Goal: Task Accomplishment & Management: Use online tool/utility

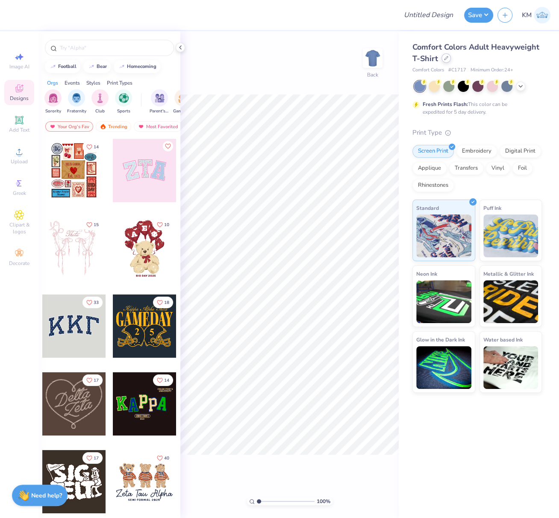
click at [446, 62] on div at bounding box center [446, 57] width 9 height 9
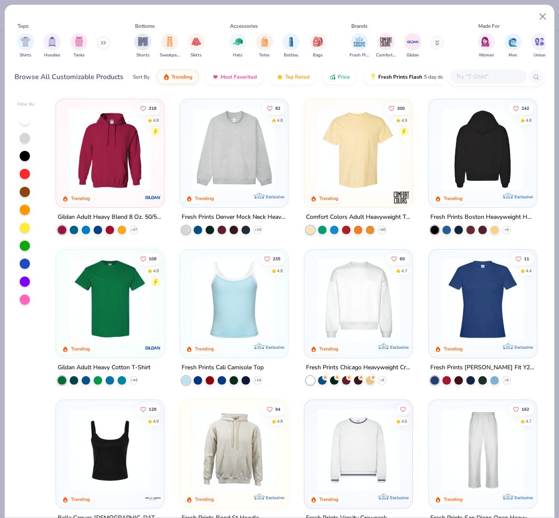
click at [484, 133] on img at bounding box center [482, 149] width 91 height 83
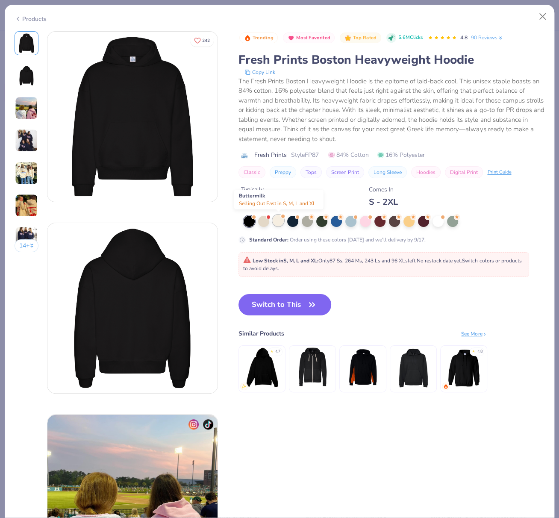
click at [279, 221] on div at bounding box center [278, 220] width 11 height 11
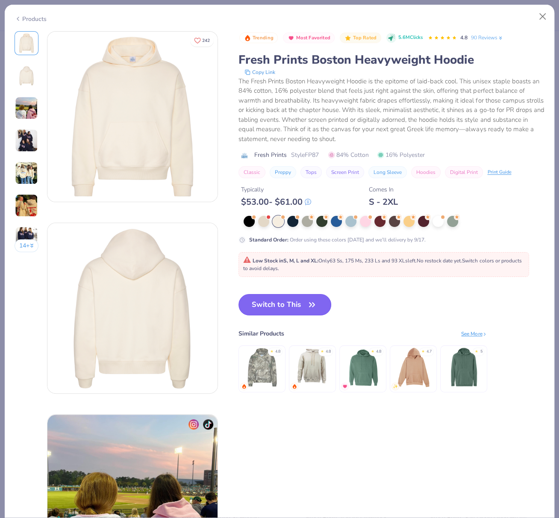
click at [272, 309] on button "Switch to This" at bounding box center [285, 304] width 93 height 21
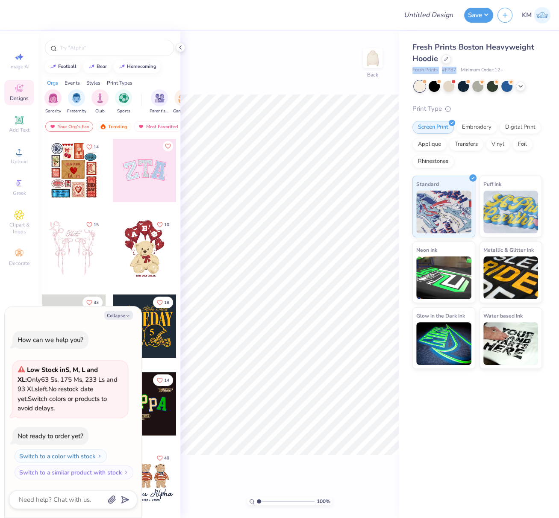
drag, startPoint x: 409, startPoint y: 68, endPoint x: 458, endPoint y: 70, distance: 48.3
click at [456, 69] on div "Fresh Prints Boston Heavyweight Hoodie Fresh Prints # FP87 Minimum Order: 12 + …" at bounding box center [479, 200] width 160 height 338
copy div "Fresh Prints # FP87"
click at [122, 318] on button "Collapse" at bounding box center [118, 315] width 29 height 9
type textarea "x"
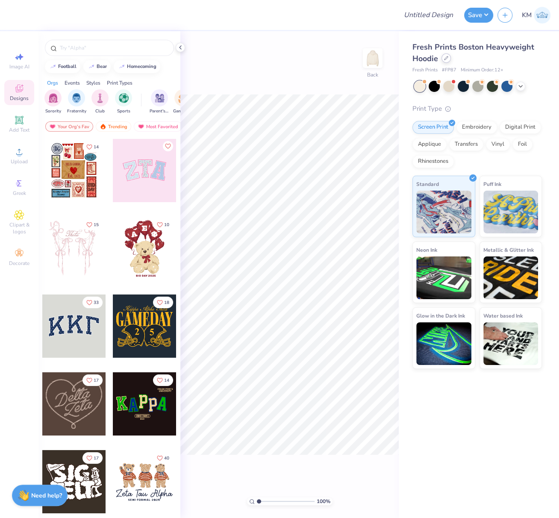
click at [449, 59] on div at bounding box center [446, 57] width 9 height 9
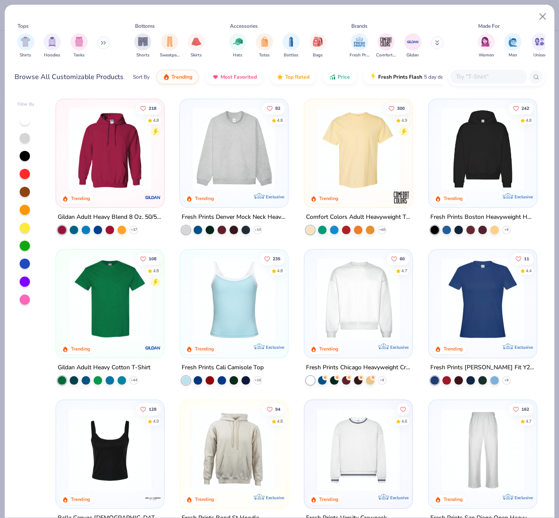
click at [489, 143] on img at bounding box center [482, 149] width 91 height 83
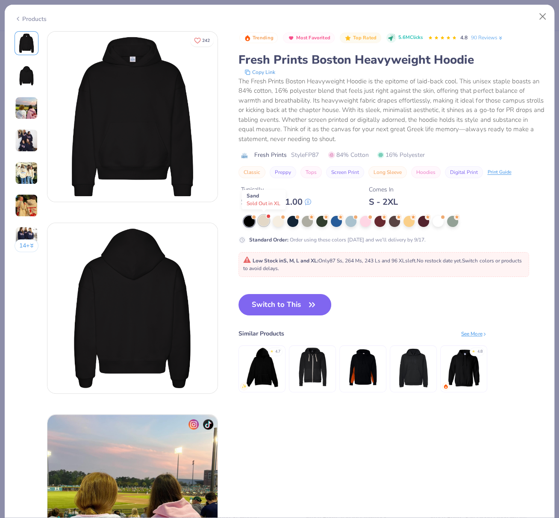
click at [263, 221] on div at bounding box center [263, 220] width 11 height 11
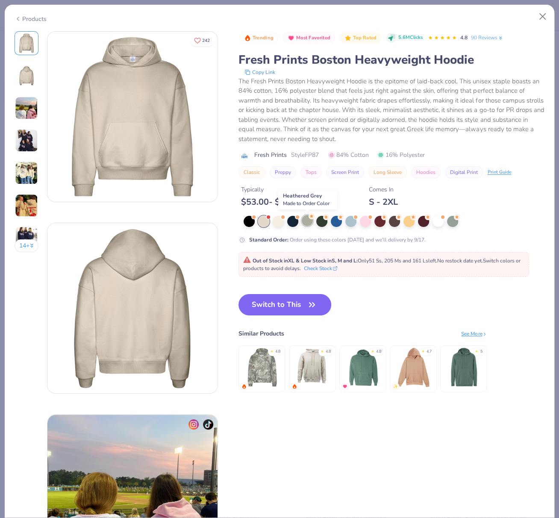
click at [308, 221] on div at bounding box center [307, 220] width 11 height 11
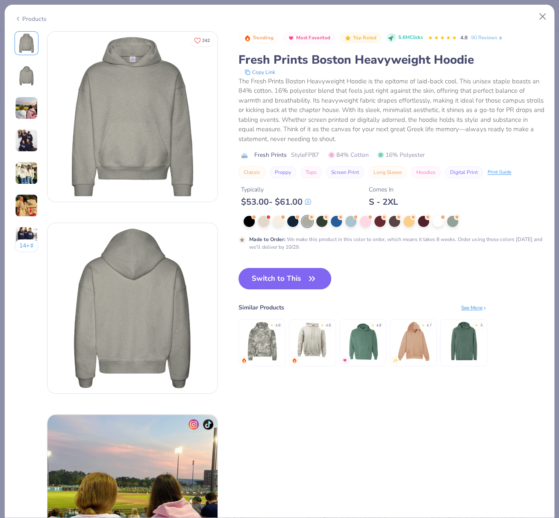
click at [28, 20] on div "Products" at bounding box center [31, 19] width 32 height 9
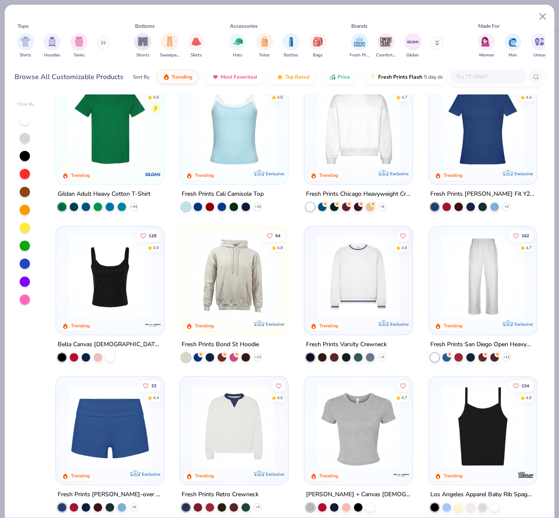
scroll to position [127, 0]
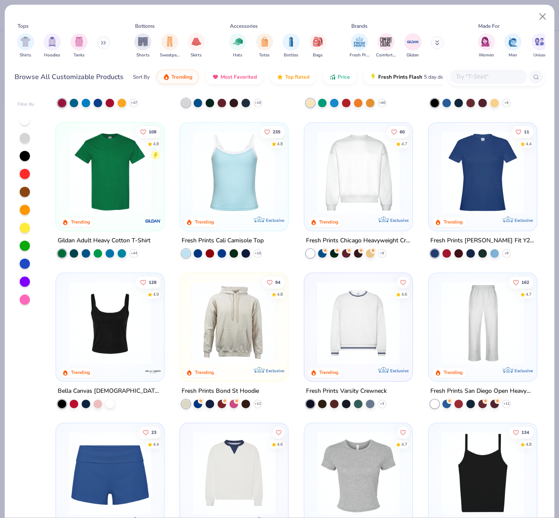
click at [365, 188] on img at bounding box center [358, 172] width 91 height 83
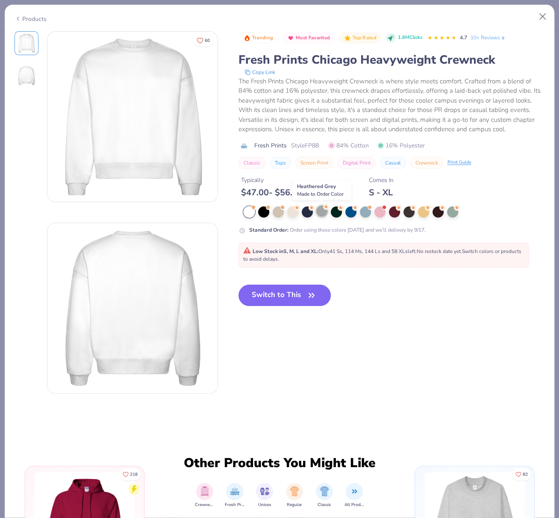
click at [322, 211] on div at bounding box center [321, 211] width 11 height 11
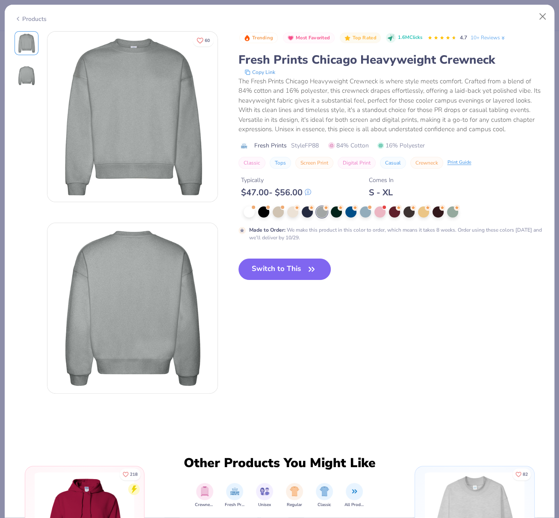
click at [34, 15] on div "Products" at bounding box center [31, 19] width 32 height 9
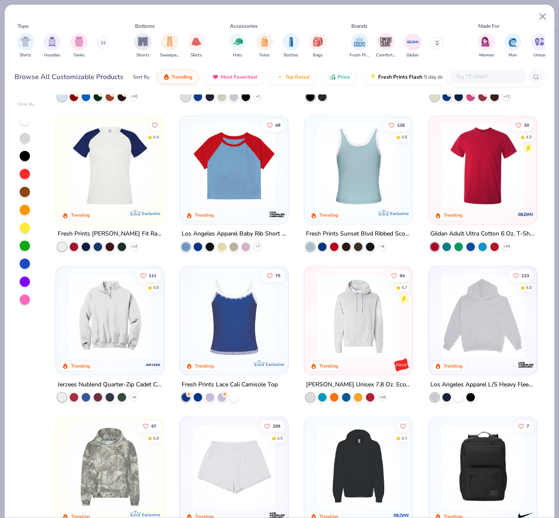
scroll to position [1049, 0]
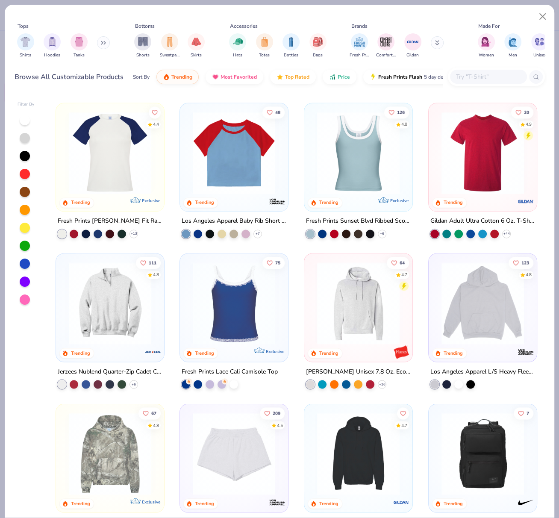
click at [473, 302] on img at bounding box center [482, 303] width 91 height 83
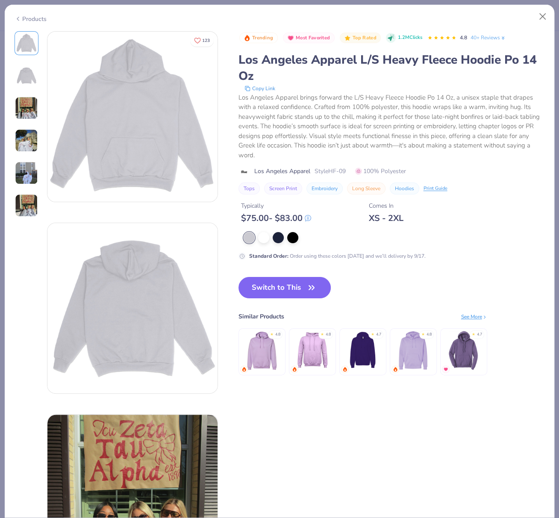
drag, startPoint x: 279, startPoint y: 289, endPoint x: 323, endPoint y: 230, distance: 73.6
click at [279, 290] on button "Switch to This" at bounding box center [285, 287] width 93 height 21
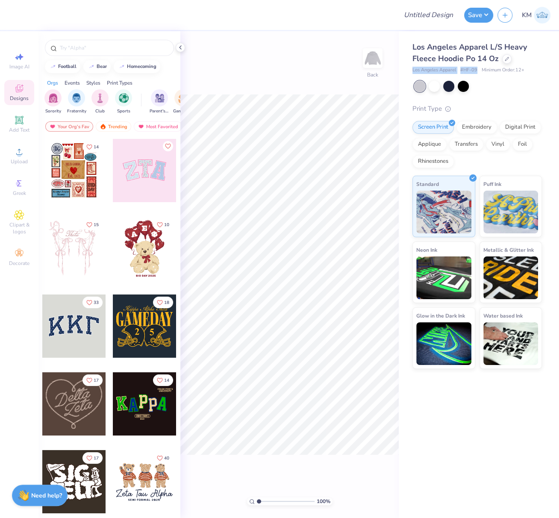
drag, startPoint x: 410, startPoint y: 70, endPoint x: 476, endPoint y: 70, distance: 65.9
click at [476, 70] on div "Los Angeles Apparel L/S Heavy Fleece Hoodie Po 14 Oz Los Angeles Apparel # HF-0…" at bounding box center [479, 200] width 160 height 338
copy div "Los Angeles Apparel # HF-09"
click at [18, 154] on circle at bounding box center [19, 154] width 5 height 5
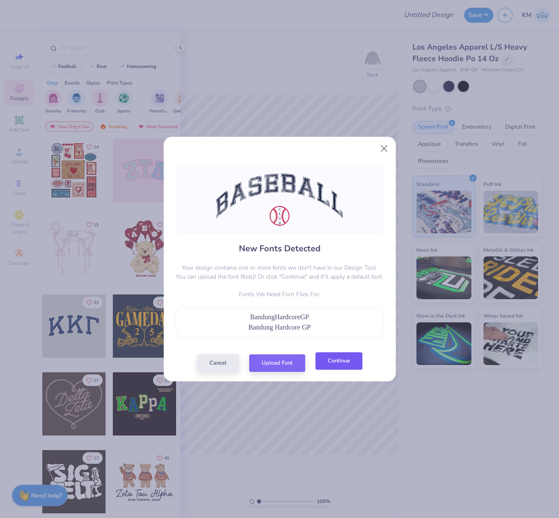
click at [348, 362] on button "Continue" at bounding box center [339, 361] width 47 height 18
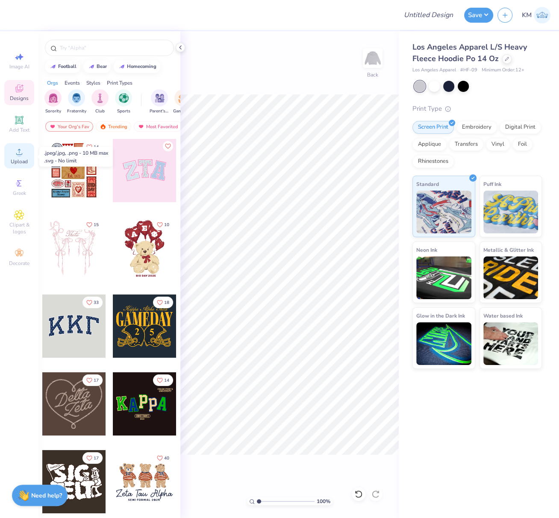
click at [18, 158] on div "Upload" at bounding box center [19, 155] width 30 height 25
click at [19, 157] on circle at bounding box center [19, 154] width 5 height 5
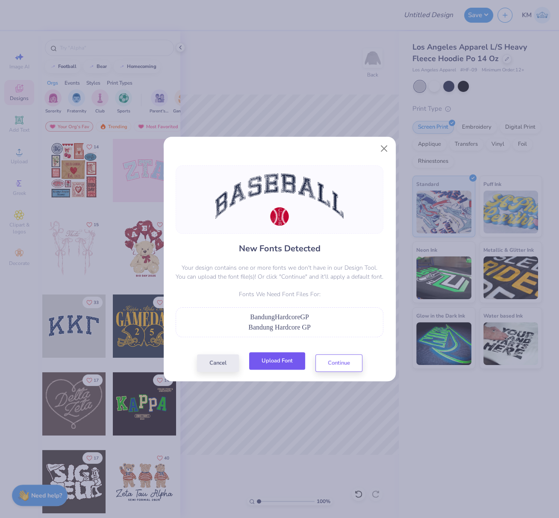
click at [286, 363] on button "Upload Font" at bounding box center [277, 361] width 56 height 18
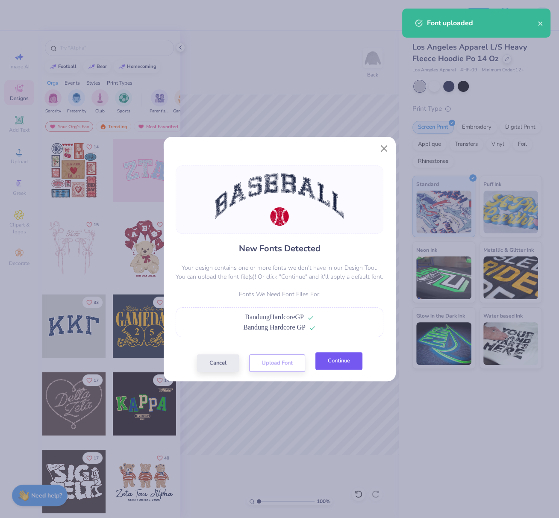
click at [350, 358] on button "Continue" at bounding box center [339, 361] width 47 height 18
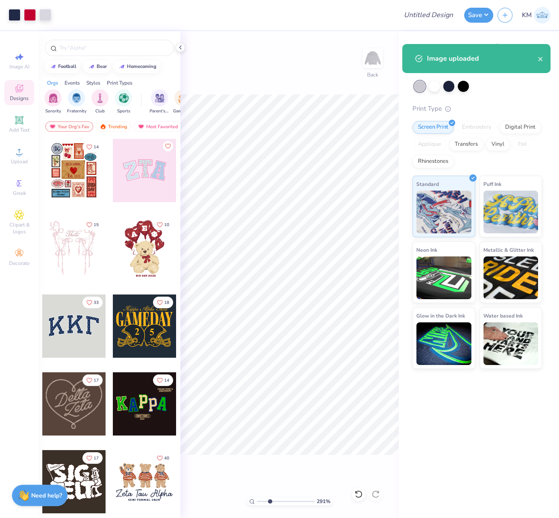
drag, startPoint x: 260, startPoint y: 502, endPoint x: 280, endPoint y: 504, distance: 20.6
click at [283, 503] on input "range" at bounding box center [286, 502] width 58 height 8
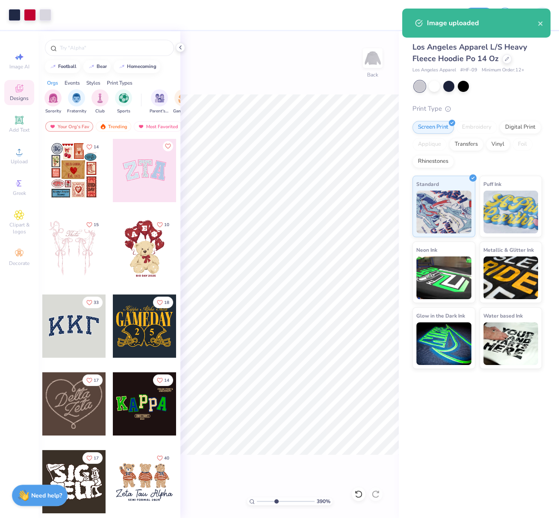
click at [276, 500] on input "range" at bounding box center [286, 502] width 58 height 8
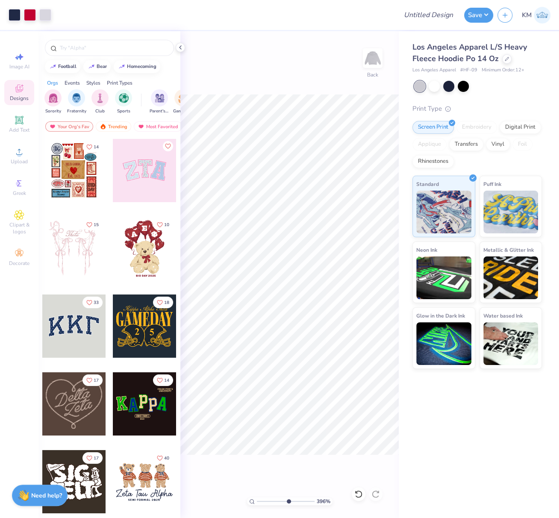
type input "6.04"
click at [288, 500] on input "range" at bounding box center [286, 502] width 58 height 8
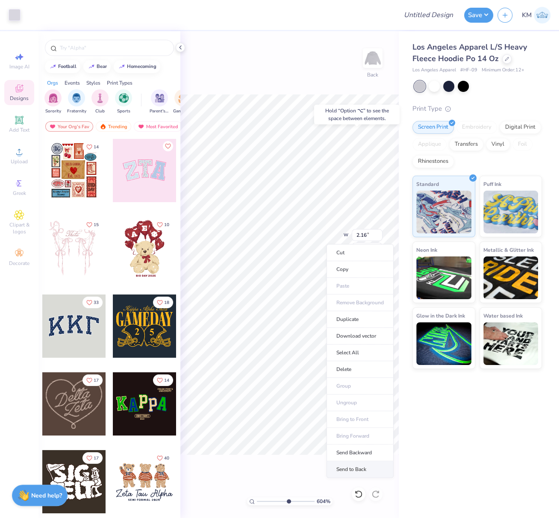
click at [367, 470] on li "Send to Back" at bounding box center [360, 469] width 67 height 17
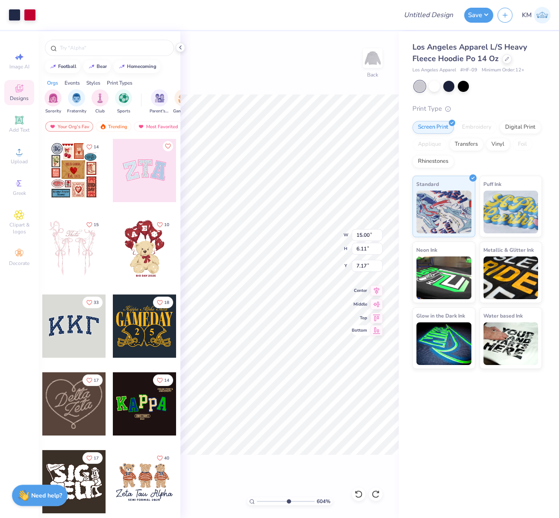
type input "5.70"
drag, startPoint x: 275, startPoint y: 500, endPoint x: 243, endPoint y: 495, distance: 31.7
click at [247, 496] on div "222 % Back W 15.00 15.00 " H 6.11 6.11 " Y 5.70 5.70 " Center Middle Top Bottom" at bounding box center [289, 274] width 219 height 487
drag, startPoint x: 258, startPoint y: 501, endPoint x: 234, endPoint y: 460, distance: 47.7
click at [243, 496] on div "100 % Back" at bounding box center [289, 274] width 219 height 487
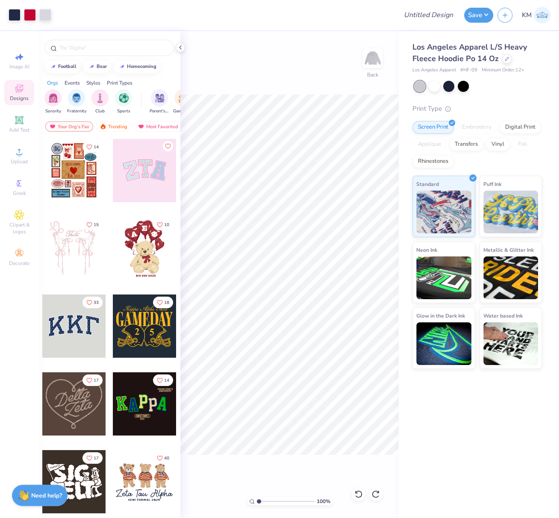
type input "1"
click at [21, 123] on icon at bounding box center [19, 120] width 6 height 6
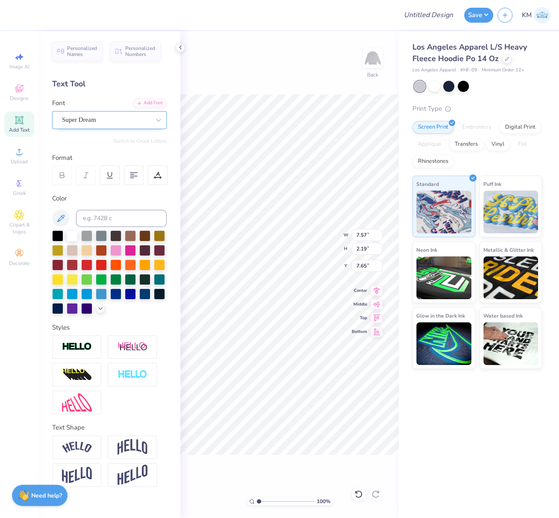
click at [103, 121] on div "Super Dream" at bounding box center [106, 119] width 90 height 13
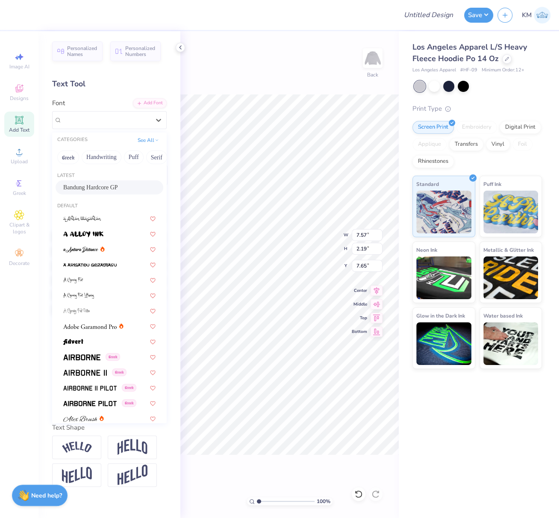
click at [87, 185] on span "Bandung Hardcore GP" at bounding box center [90, 187] width 55 height 9
type input "6.76"
type input "2.09"
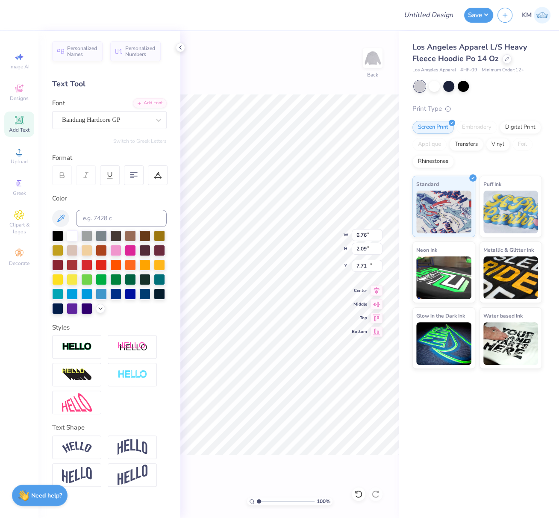
type input "12.82"
click at [96, 219] on input at bounding box center [121, 218] width 91 height 17
type input "533"
type textarea "BASEBALL"
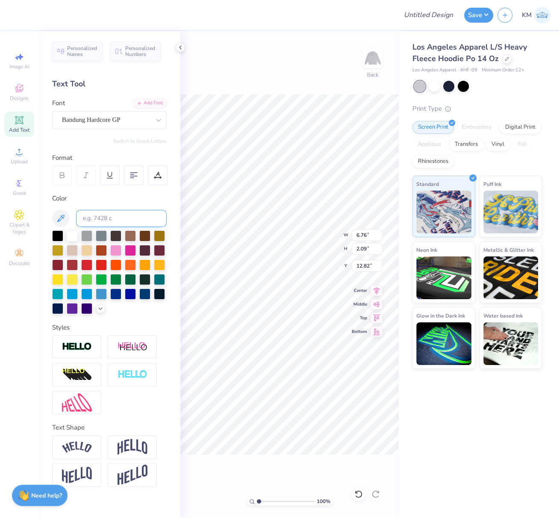
scroll to position [7, 2]
click at [159, 177] on icon at bounding box center [157, 177] width 6 height 0
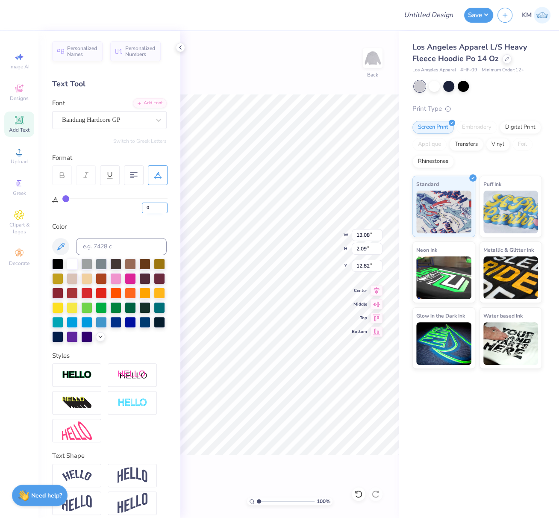
drag, startPoint x: 151, startPoint y: 207, endPoint x: 144, endPoint y: 212, distance: 8.3
click at [144, 208] on input "0" at bounding box center [155, 208] width 26 height 11
type input "5"
type input "14.17"
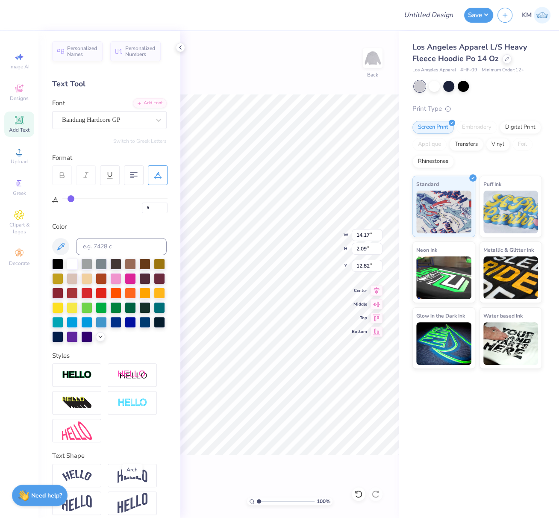
click at [129, 484] on img at bounding box center [133, 475] width 30 height 16
type input "5.02"
type input "11.36"
drag, startPoint x: 369, startPoint y: 235, endPoint x: 352, endPoint y: 240, distance: 16.9
click at [352, 234] on input "14.17" at bounding box center [367, 235] width 31 height 12
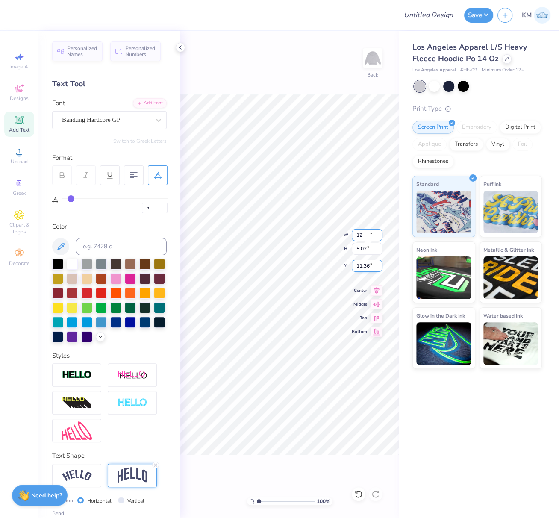
type input "12.00"
type input "4.25"
type input "11.74"
type input "5.73"
type input "13.67"
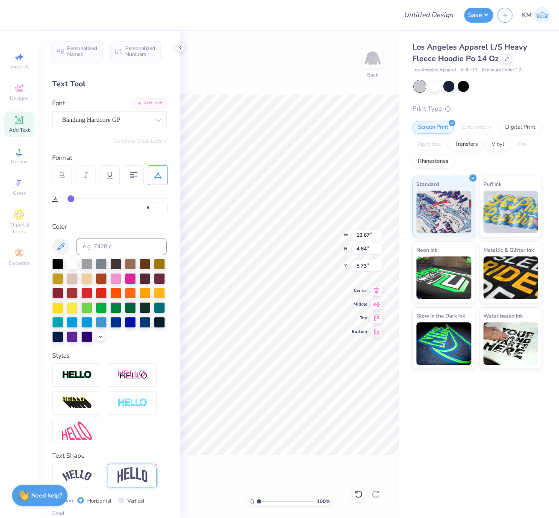
type input "4.84"
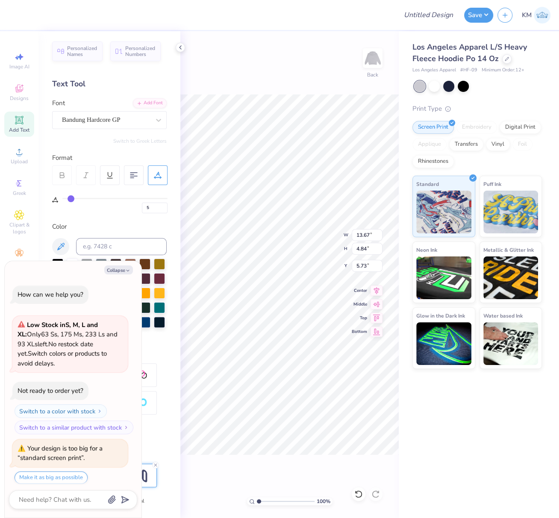
scroll to position [24, 0]
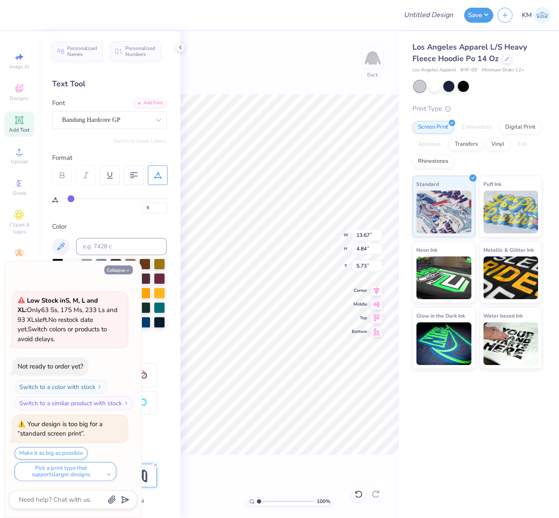
click at [123, 269] on button "Collapse" at bounding box center [118, 270] width 29 height 9
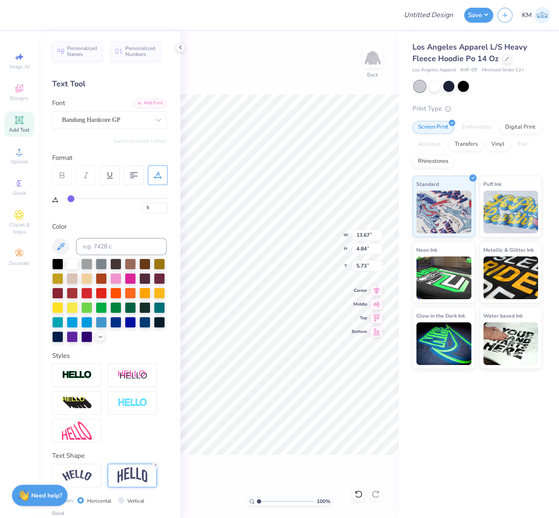
type textarea "x"
type input "5.63"
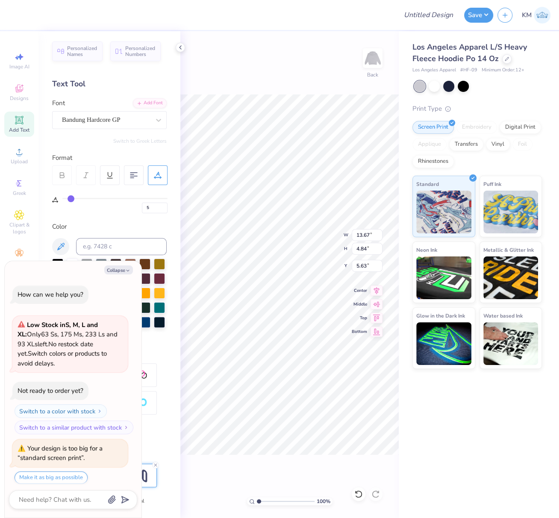
scroll to position [95, 0]
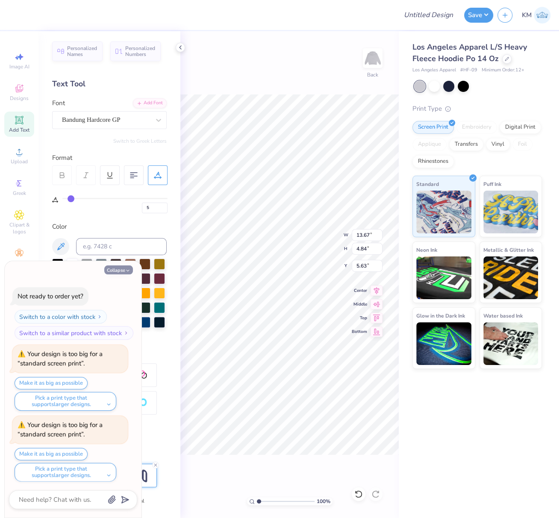
click at [125, 271] on button "Collapse" at bounding box center [118, 270] width 29 height 9
type textarea "x"
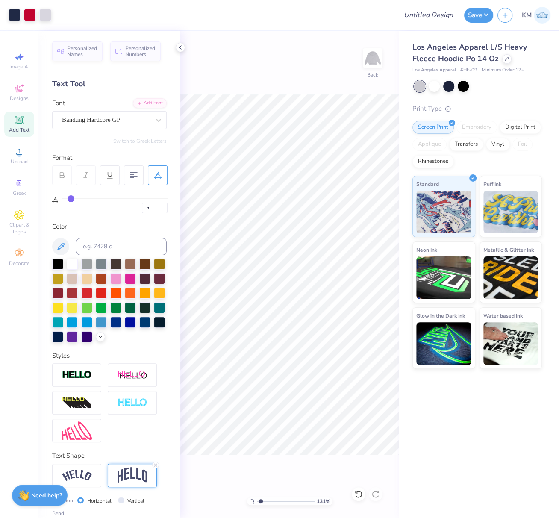
drag, startPoint x: 260, startPoint y: 502, endPoint x: 265, endPoint y: 502, distance: 4.4
click at [266, 503] on input "range" at bounding box center [286, 502] width 58 height 8
click at [269, 504] on input "range" at bounding box center [286, 502] width 58 height 8
click at [268, 504] on input "range" at bounding box center [286, 502] width 58 height 8
click at [251, 501] on div "177 %" at bounding box center [290, 502] width 86 height 8
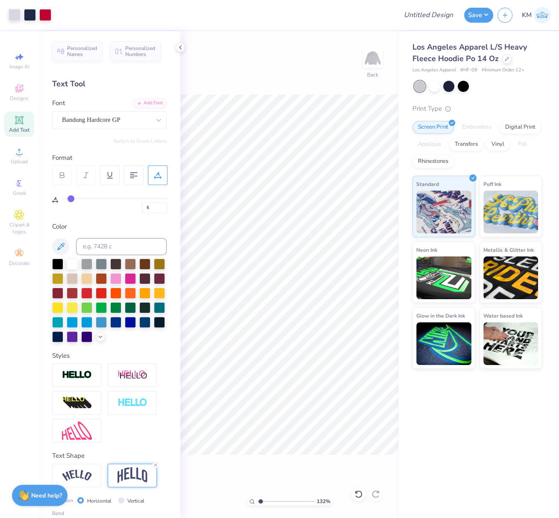
click at [254, 501] on div "132 %" at bounding box center [290, 502] width 86 height 8
click at [246, 499] on div "196 % Back W 1.30 1.30 " H 3.32 3.32 " Y 7.70 7.70 " Center Middle Top Bottom" at bounding box center [289, 274] width 219 height 487
drag, startPoint x: 259, startPoint y: 500, endPoint x: 249, endPoint y: 500, distance: 10.3
click at [252, 499] on div "106 %" at bounding box center [290, 502] width 86 height 8
click at [276, 232] on div "106 % Back W 3.73 H 3.70 Y 5.95 Center Middle Top Bottom" at bounding box center [289, 274] width 219 height 487
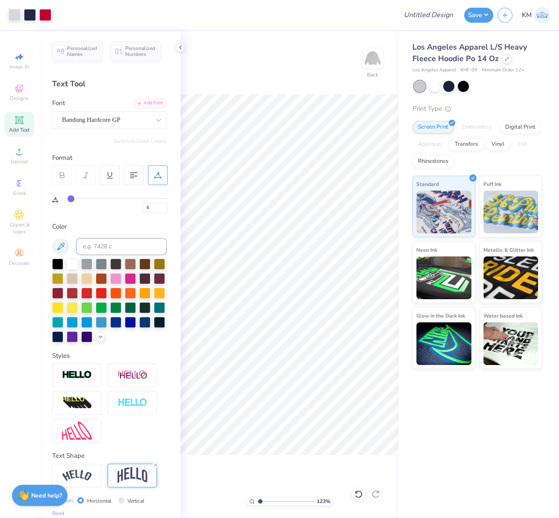
drag, startPoint x: 260, startPoint y: 501, endPoint x: 265, endPoint y: 501, distance: 4.7
click at [265, 502] on input "range" at bounding box center [286, 502] width 58 height 8
click at [265, 501] on input "range" at bounding box center [286, 502] width 58 height 8
click at [268, 502] on input "range" at bounding box center [286, 502] width 58 height 8
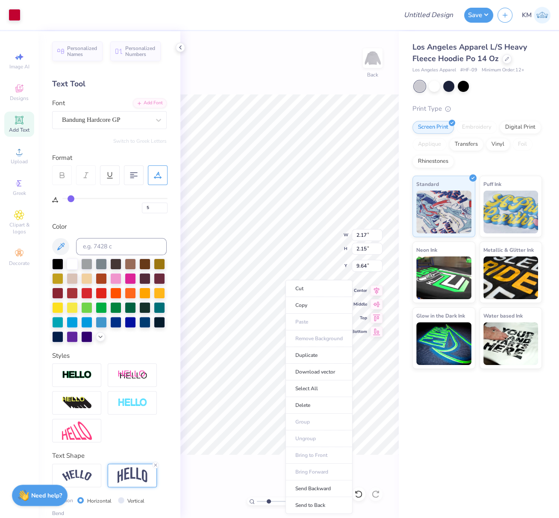
drag, startPoint x: 304, startPoint y: 505, endPoint x: 310, endPoint y: 504, distance: 5.8
click at [304, 505] on li "Send to Back" at bounding box center [319, 505] width 67 height 17
click at [273, 502] on input "range" at bounding box center [286, 502] width 58 height 8
type input "3.75"
click at [275, 502] on input "range" at bounding box center [286, 502] width 58 height 8
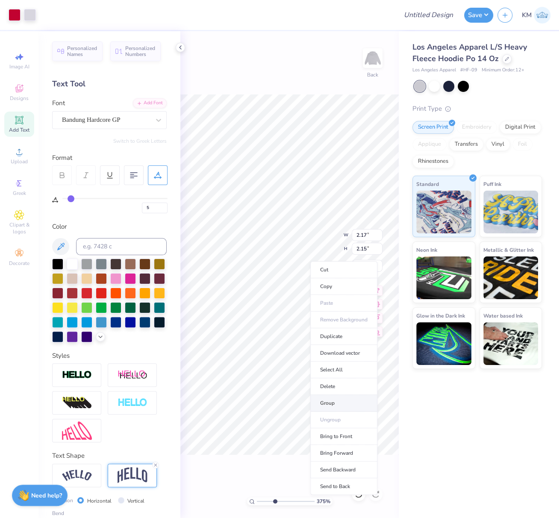
click at [332, 402] on li "Group" at bounding box center [343, 403] width 67 height 17
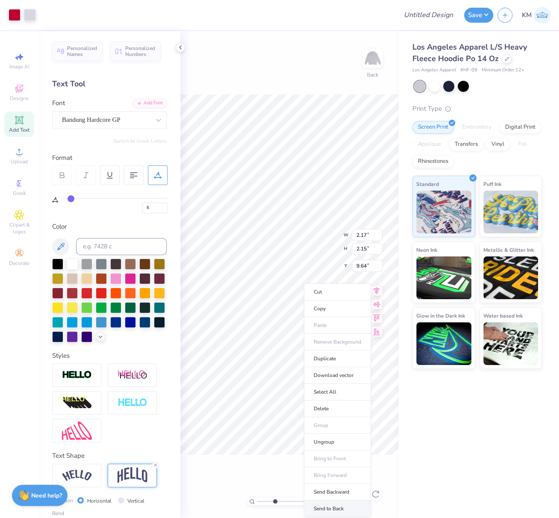
click at [333, 504] on li "Send to Back" at bounding box center [337, 509] width 67 height 17
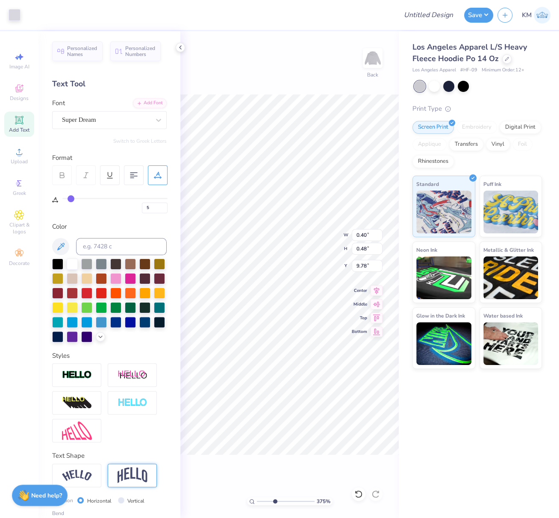
type input "5"
type input "0.40"
type input "0.48"
type input "9.78"
type input "5"
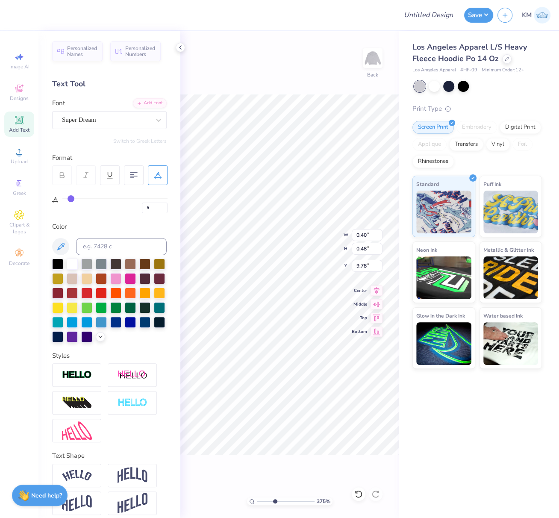
type input "9.74"
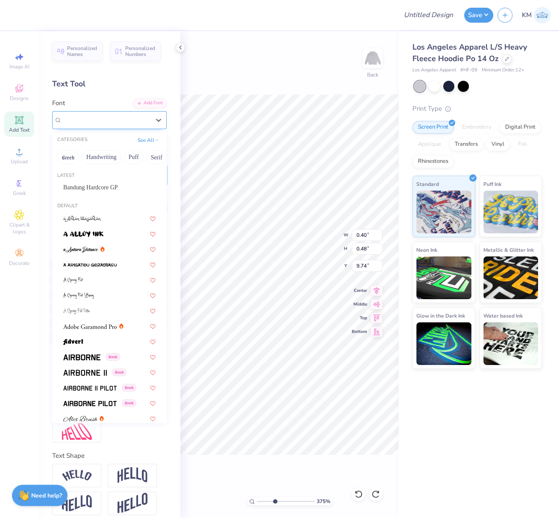
drag, startPoint x: 107, startPoint y: 119, endPoint x: 102, endPoint y: 127, distance: 9.3
click at [107, 119] on div "Super Dream" at bounding box center [106, 119] width 90 height 13
click at [84, 184] on span "Bandung Hardcore GP" at bounding box center [90, 187] width 55 height 9
type input "5"
type input "0.28"
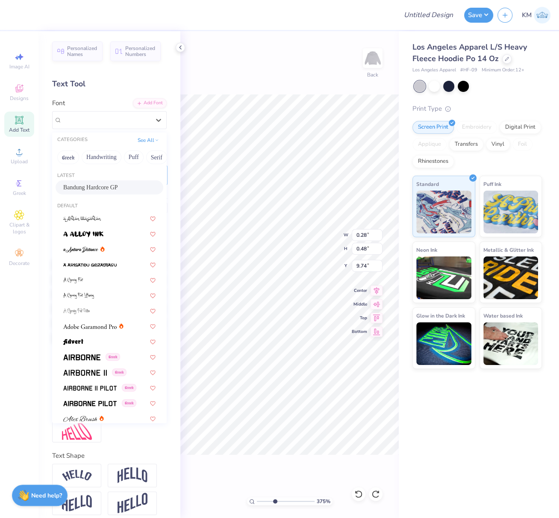
type input "0.43"
type input "9.81"
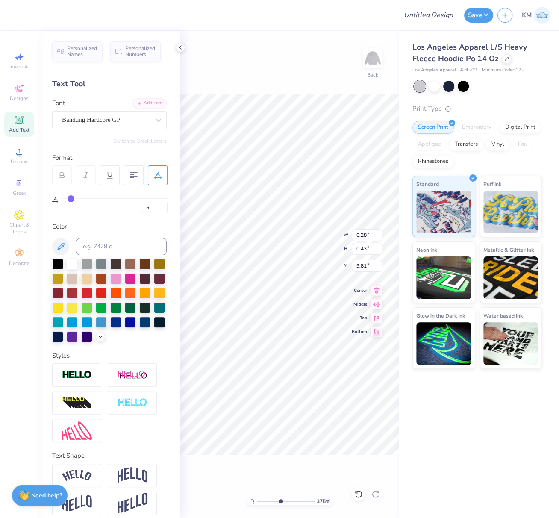
click at [280, 501] on input "range" at bounding box center [286, 502] width 58 height 8
click at [284, 502] on input "range" at bounding box center [286, 502] width 58 height 8
click at [288, 502] on input "range" at bounding box center [286, 502] width 58 height 8
click at [290, 502] on input "range" at bounding box center [286, 502] width 58 height 8
type input "6.55"
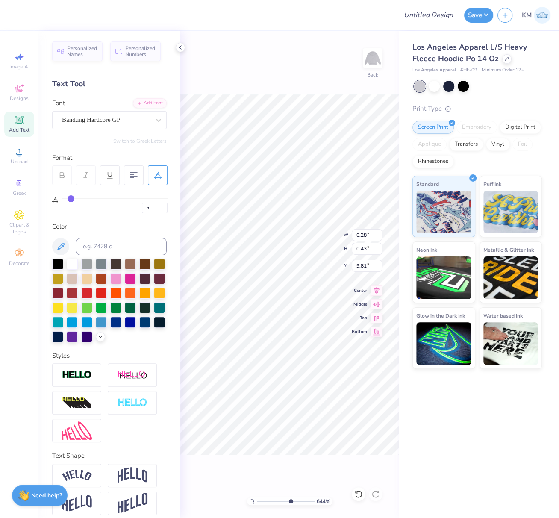
click at [290, 503] on input "range" at bounding box center [286, 502] width 58 height 8
type input "5"
type input "0.20"
type input "0.48"
type input "10.29"
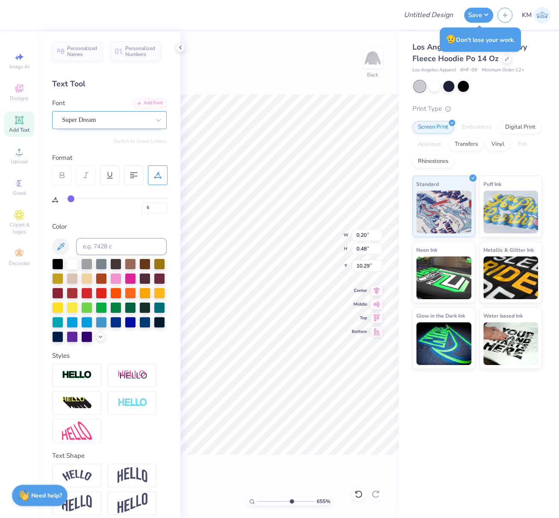
click at [121, 125] on div at bounding box center [106, 120] width 88 height 12
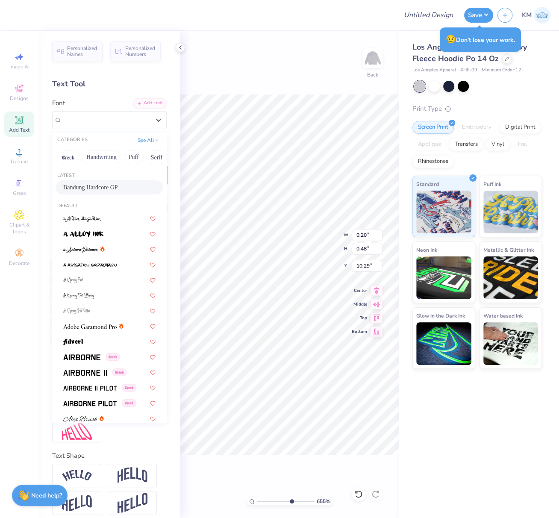
click at [96, 183] on span "Bandung Hardcore GP" at bounding box center [90, 187] width 55 height 9
type input "5"
type input "0.29"
type input "0.43"
type input "10.35"
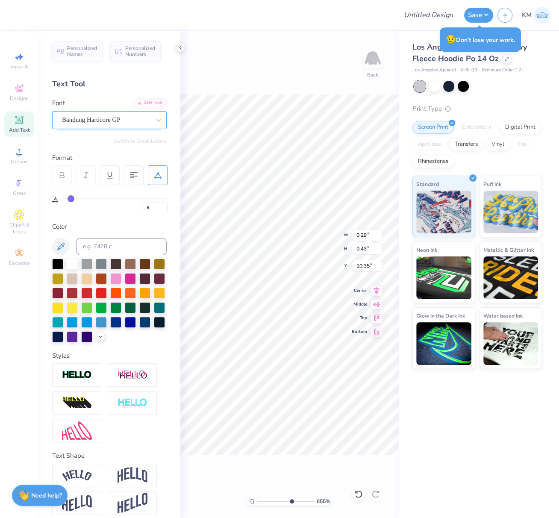
click at [127, 123] on div "Bandung Hardcore GP" at bounding box center [106, 119] width 90 height 13
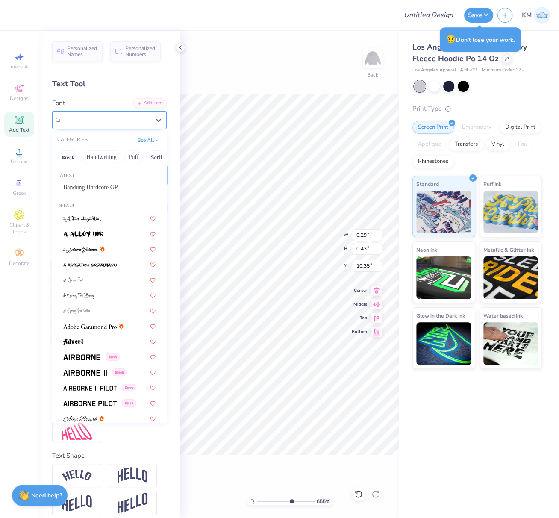
type input "5"
type input "0.39"
type input "0.48"
type input "10.76"
click at [88, 186] on span "Bandung Hardcore GP" at bounding box center [90, 187] width 55 height 9
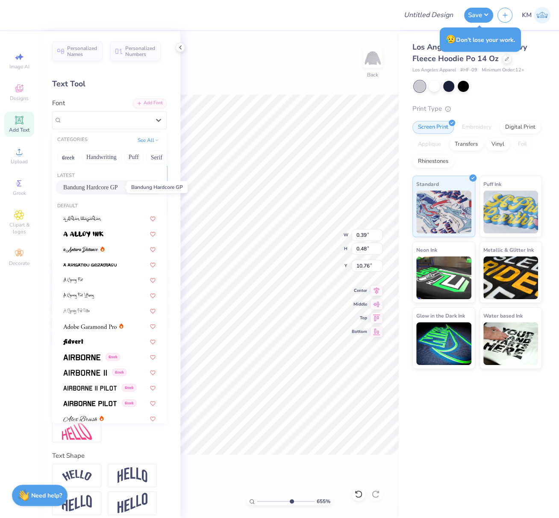
type input "5"
type input "0.36"
type input "0.43"
type input "10.83"
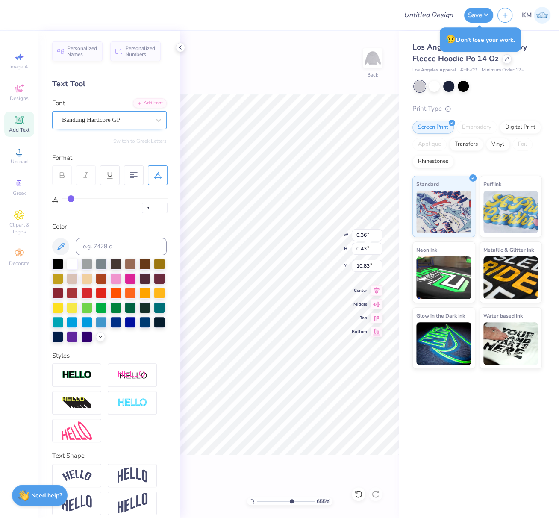
click at [124, 122] on div "Bandung Hardcore GP" at bounding box center [106, 119] width 90 height 13
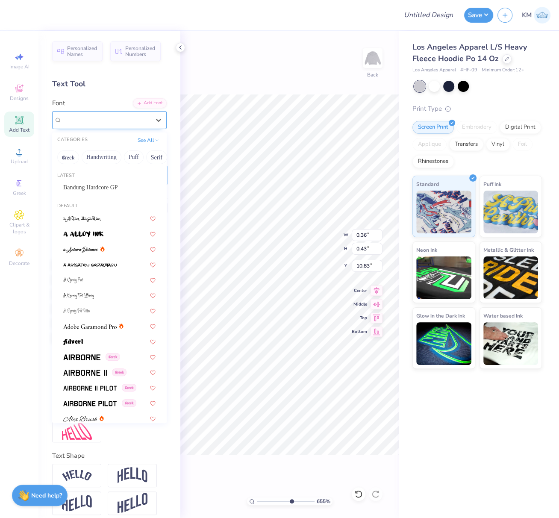
type input "5"
type input "0.42"
type input "0.48"
type input "11.31"
drag, startPoint x: 93, startPoint y: 185, endPoint x: 163, endPoint y: 188, distance: 70.2
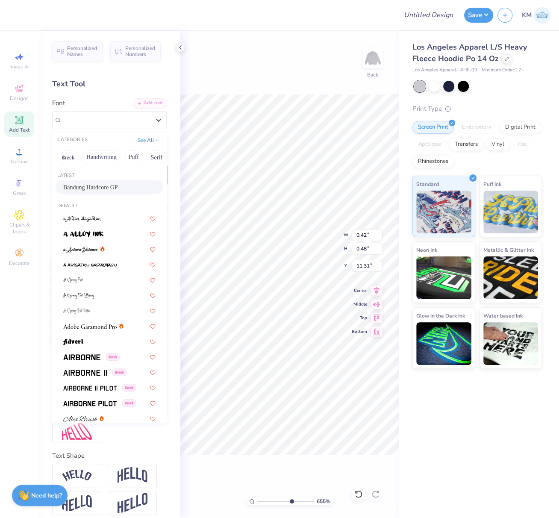
click at [93, 185] on span "Bandung Hardcore GP" at bounding box center [90, 187] width 55 height 9
type input "5"
type input "0.31"
type input "0.43"
type input "11.37"
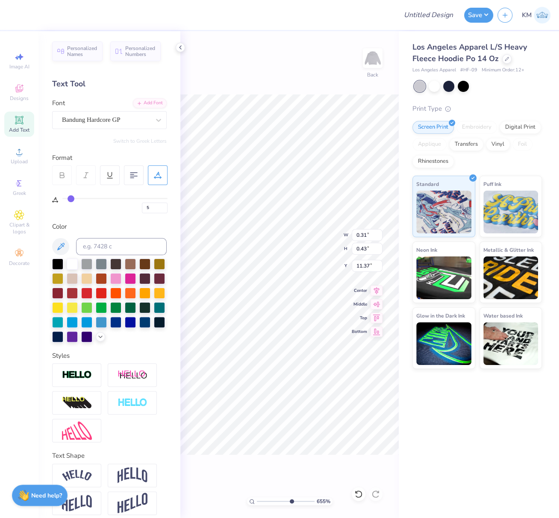
type input "5"
type input "11.24"
type input "5"
type input "0.36"
type input "10.71"
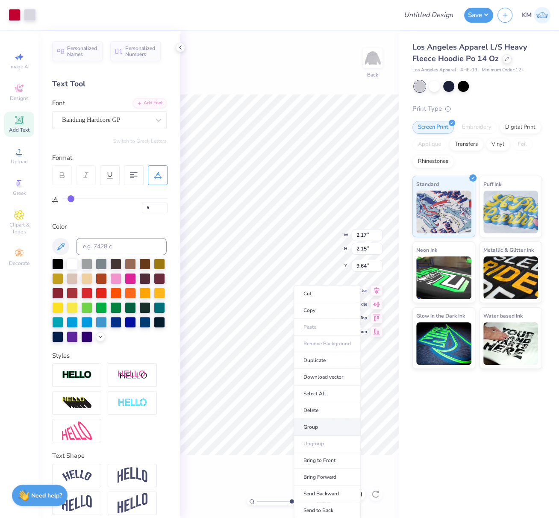
click at [313, 426] on li "Group" at bounding box center [327, 427] width 67 height 17
click at [304, 425] on li "Group" at bounding box center [320, 427] width 67 height 17
type input "5"
click at [274, 499] on input "range" at bounding box center [286, 502] width 58 height 8
click at [266, 502] on input "range" at bounding box center [286, 502] width 58 height 8
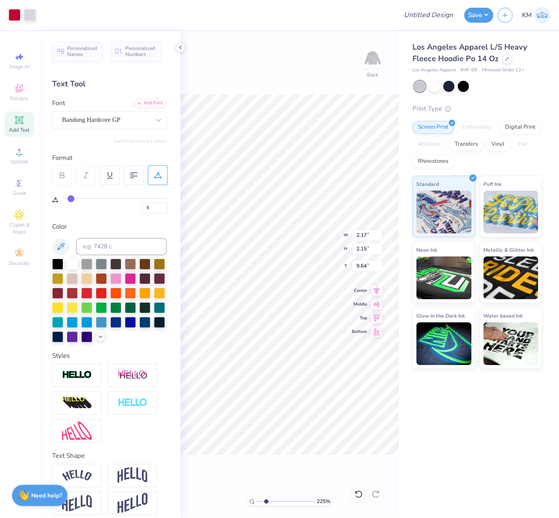
click at [259, 502] on input "range" at bounding box center [286, 502] width 58 height 8
type input "1"
click at [257, 501] on input "range" at bounding box center [286, 502] width 58 height 8
click at [350, 233] on div "100 % Back W 2.17 2.17 " H 2.15 2.15 " Y 9.64 9.64 " Center Middle Top Bottom" at bounding box center [289, 274] width 219 height 487
type input "5"
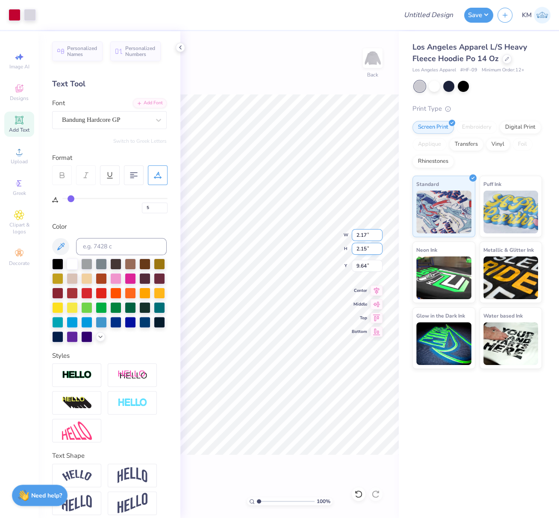
drag, startPoint x: 367, startPoint y: 235, endPoint x: 355, endPoint y: 249, distance: 18.2
click at [356, 234] on input "2.17" at bounding box center [367, 235] width 31 height 12
paste input "1.9473"
type input "1.9473"
type input "5"
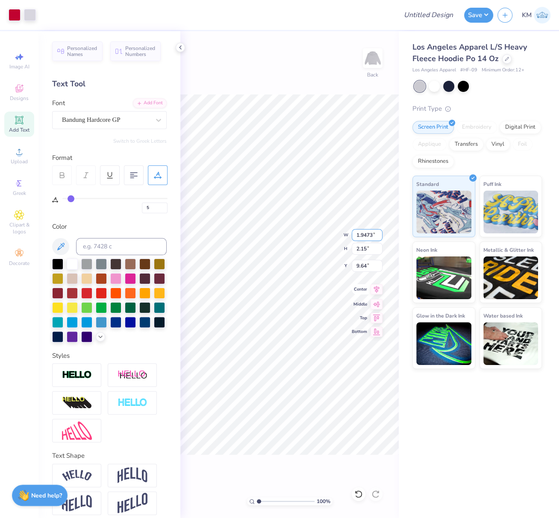
type input "1.95"
type input "1.93"
type input "9.75"
type input "5"
drag, startPoint x: 369, startPoint y: 235, endPoint x: 357, endPoint y: 236, distance: 12.1
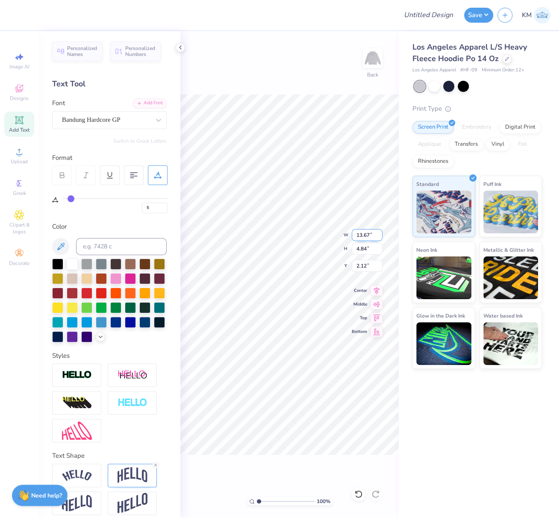
click at [357, 235] on input "13.67" at bounding box center [367, 235] width 31 height 12
type input "12.00"
type input "4.25"
type input "6.62"
drag, startPoint x: 367, startPoint y: 266, endPoint x: 352, endPoint y: 269, distance: 14.8
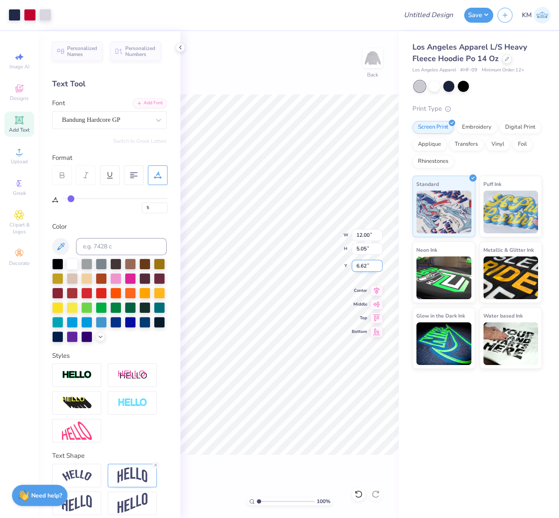
click at [354, 265] on input "6.62" at bounding box center [367, 266] width 31 height 12
type input "5.05"
drag, startPoint x: 369, startPoint y: 235, endPoint x: 353, endPoint y: 235, distance: 16.3
click at [354, 235] on input "12.00" at bounding box center [367, 235] width 31 height 12
type input "12.50"
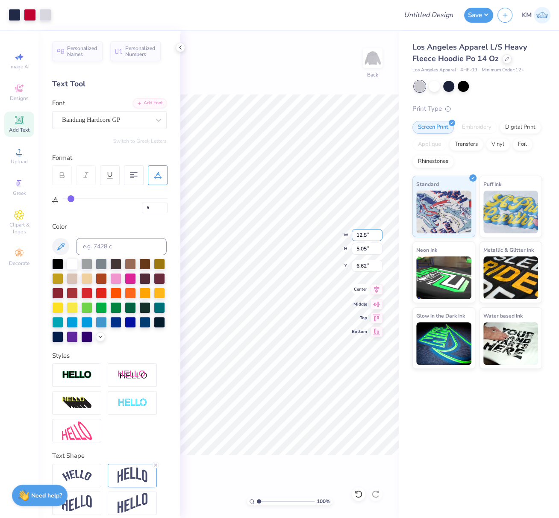
type input "5.26"
type input "6.52"
drag, startPoint x: 368, startPoint y: 235, endPoint x: 351, endPoint y: 238, distance: 16.6
click at [355, 234] on input "12.50" at bounding box center [367, 235] width 31 height 12
type input "15.00"
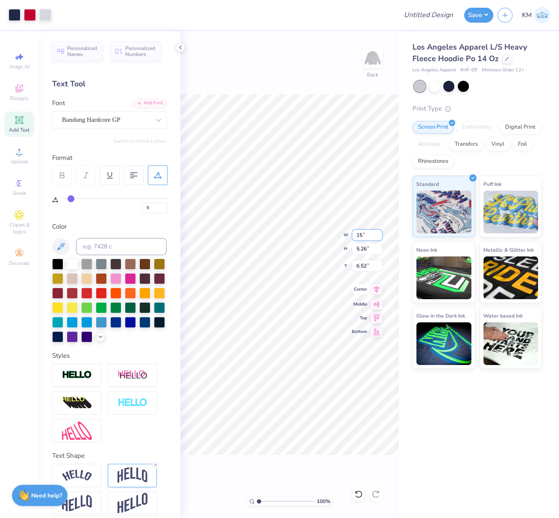
type input "6.32"
drag, startPoint x: 366, startPoint y: 266, endPoint x: 354, endPoint y: 266, distance: 12.4
click at [354, 266] on input "5.99" at bounding box center [367, 266] width 31 height 12
type input "3.00"
drag, startPoint x: 366, startPoint y: 266, endPoint x: 351, endPoint y: 266, distance: 15.0
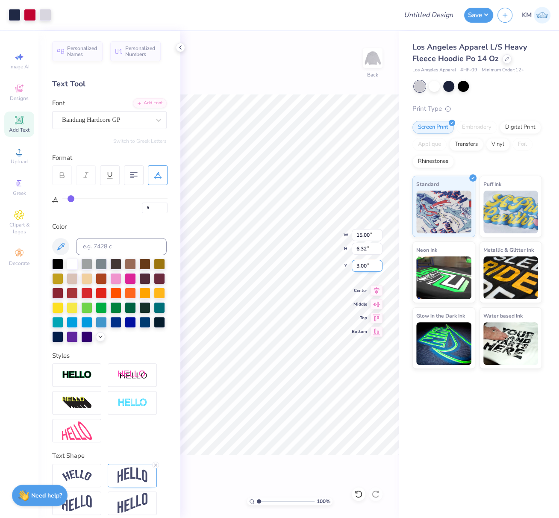
click at [352, 266] on input "3.00" at bounding box center [367, 266] width 31 height 12
type input "6.00"
click at [508, 59] on div at bounding box center [506, 57] width 9 height 9
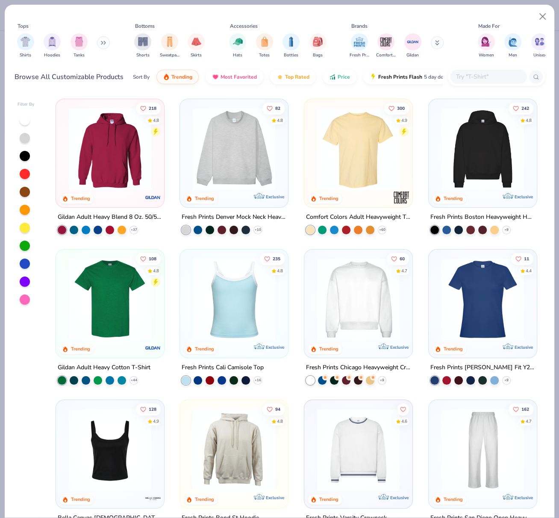
click at [352, 293] on img at bounding box center [358, 299] width 91 height 83
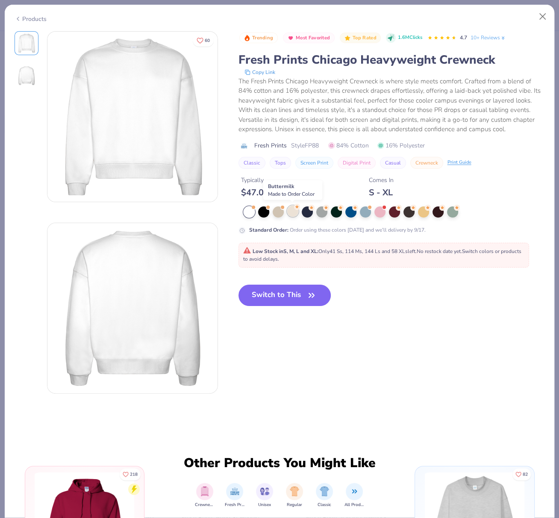
click at [294, 213] on div at bounding box center [292, 211] width 11 height 11
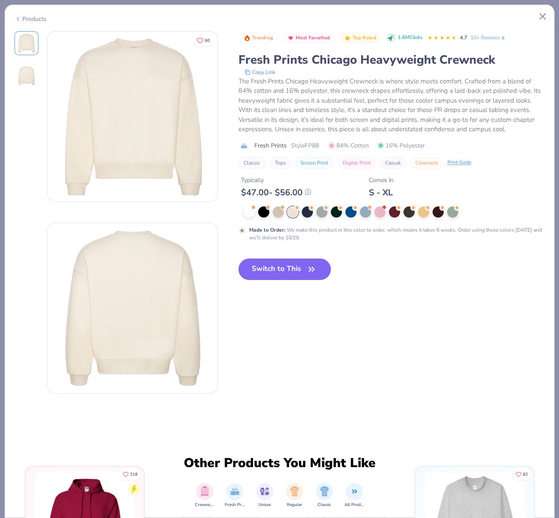
drag, startPoint x: 297, startPoint y: 271, endPoint x: 265, endPoint y: 272, distance: 32.1
click at [297, 270] on button "Switch to This" at bounding box center [285, 269] width 93 height 21
click at [291, 268] on button "Switch to This" at bounding box center [285, 269] width 93 height 21
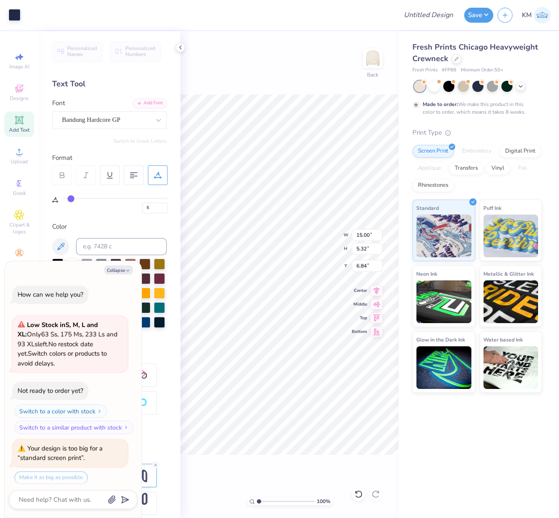
scroll to position [165, 0]
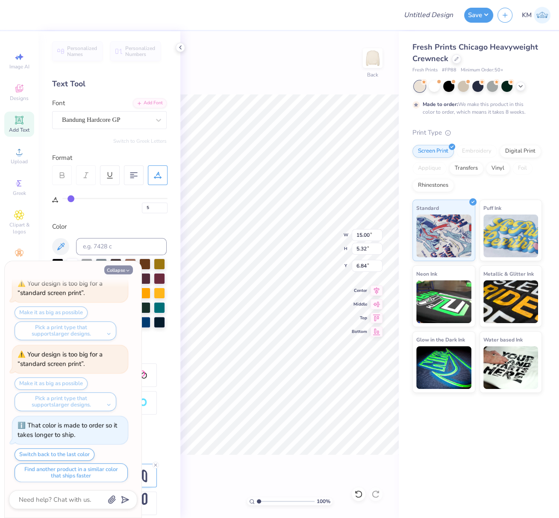
click at [125, 271] on icon "button" at bounding box center [127, 270] width 5 height 5
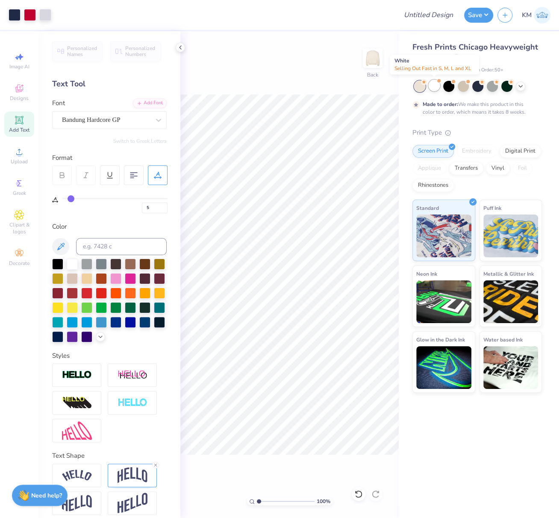
click at [435, 86] on div at bounding box center [434, 85] width 11 height 11
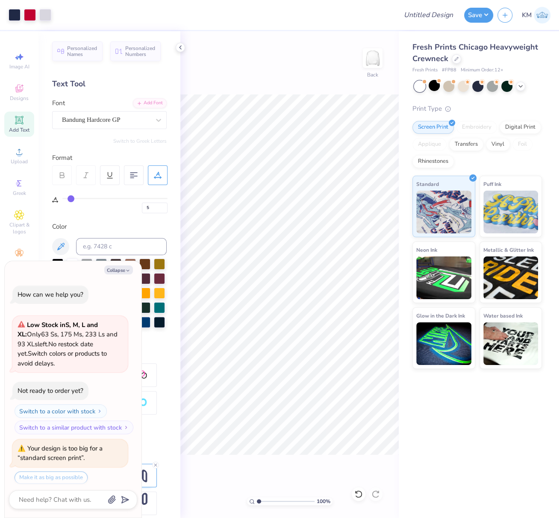
scroll to position [322, 0]
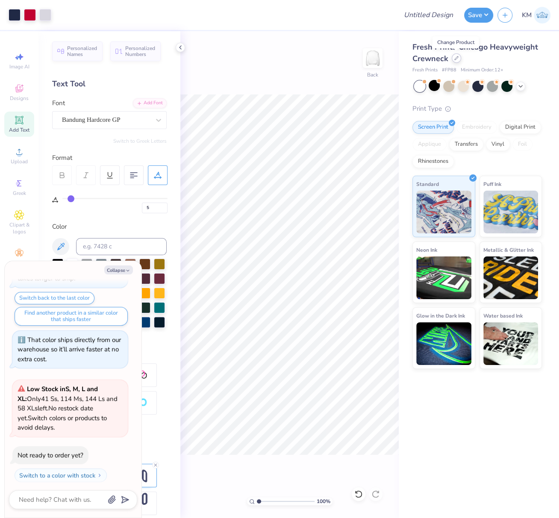
click at [456, 60] on icon at bounding box center [457, 58] width 4 height 4
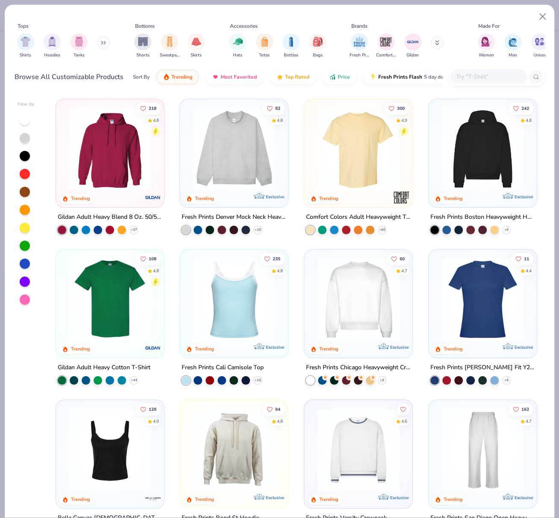
click at [484, 125] on img at bounding box center [482, 149] width 91 height 83
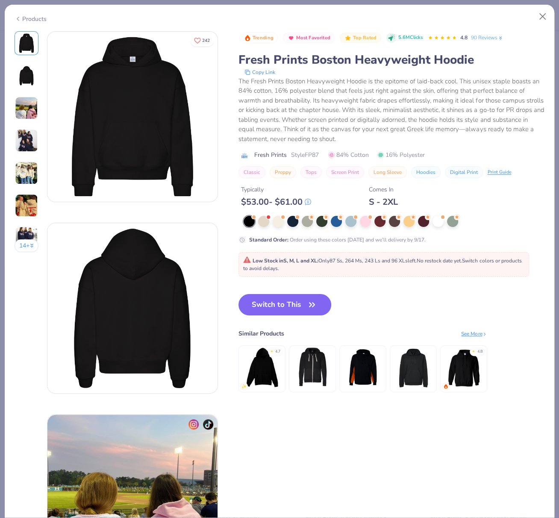
drag, startPoint x: 437, startPoint y: 221, endPoint x: 433, endPoint y: 238, distance: 17.2
click at [437, 221] on div at bounding box center [438, 221] width 11 height 11
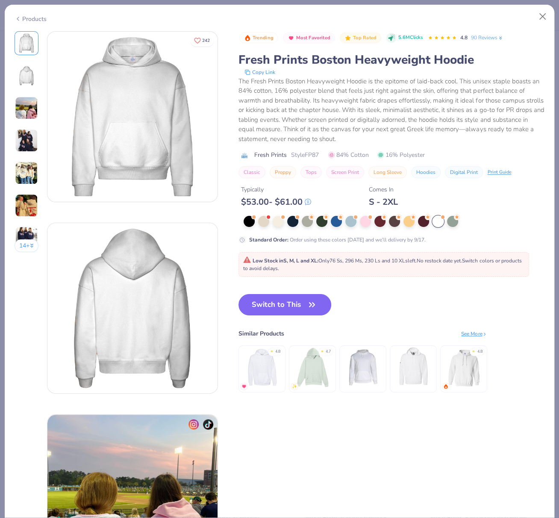
click at [285, 305] on button "Switch to This" at bounding box center [285, 304] width 93 height 21
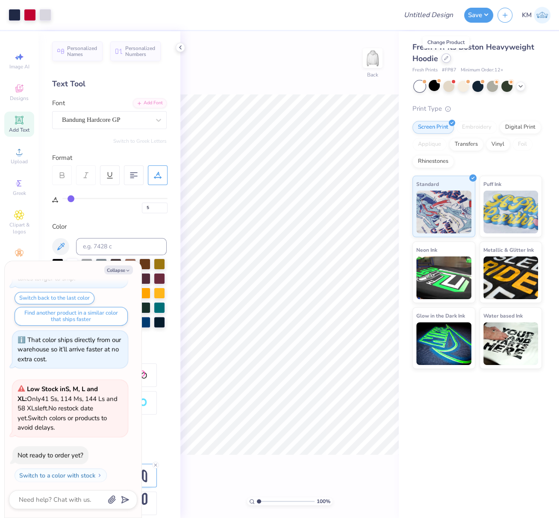
click at [446, 60] on icon at bounding box center [446, 58] width 4 height 4
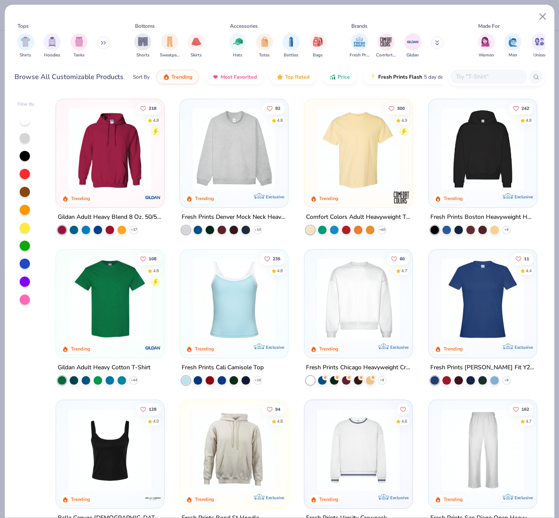
click at [496, 138] on img at bounding box center [482, 149] width 91 height 83
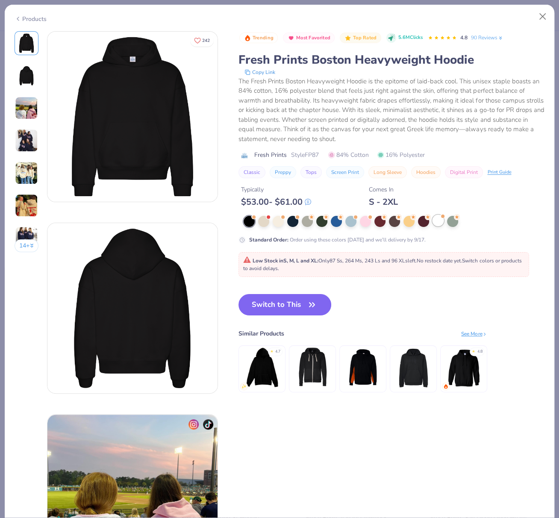
click at [441, 220] on div at bounding box center [438, 220] width 11 height 11
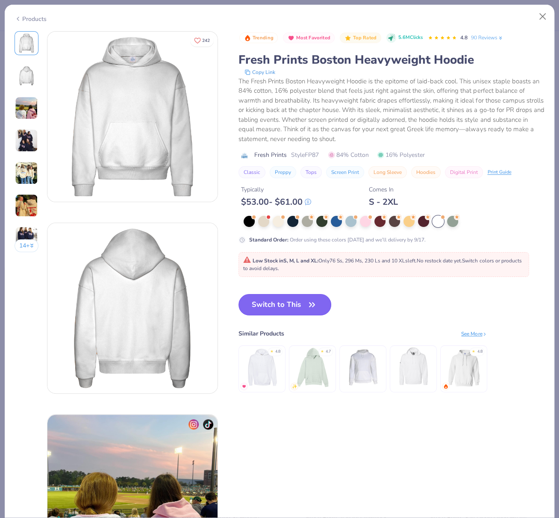
drag, startPoint x: 279, startPoint y: 307, endPoint x: 283, endPoint y: 311, distance: 5.5
click at [278, 307] on button "Switch to This" at bounding box center [285, 304] width 93 height 21
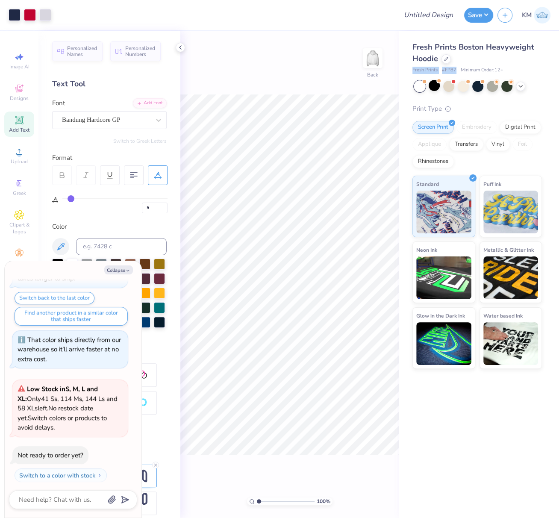
drag, startPoint x: 412, startPoint y: 69, endPoint x: 457, endPoint y: 72, distance: 45.4
click at [456, 71] on div "Fresh Prints Boston Heavyweight Hoodie Fresh Prints # FP87 Minimum Order: 12 + …" at bounding box center [479, 200] width 160 height 338
copy div "Fresh Prints # FP87"
type textarea "x"
drag, startPoint x: 366, startPoint y: 273, endPoint x: 353, endPoint y: 278, distance: 13.3
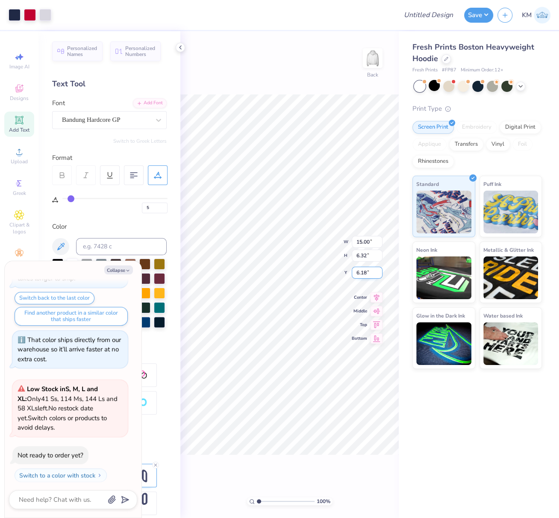
click at [354, 273] on input "6.18" at bounding box center [367, 273] width 31 height 12
type input "3"
type textarea "x"
type input "3.00"
click at [119, 269] on button "Collapse" at bounding box center [118, 270] width 29 height 9
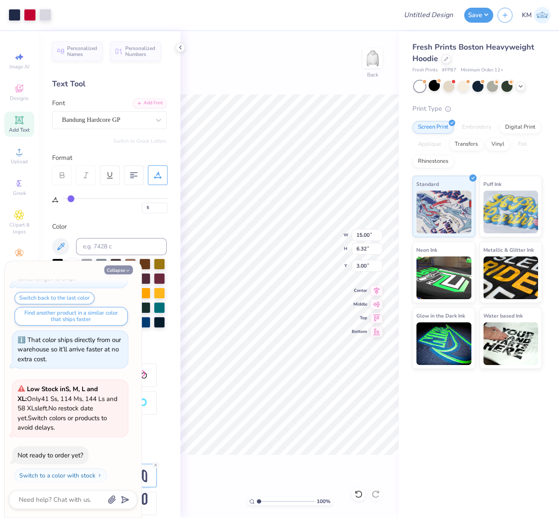
type textarea "x"
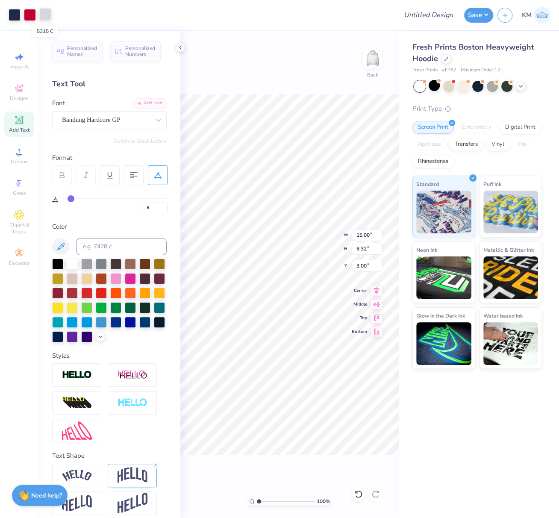
click at [45, 16] on div at bounding box center [45, 14] width 12 height 12
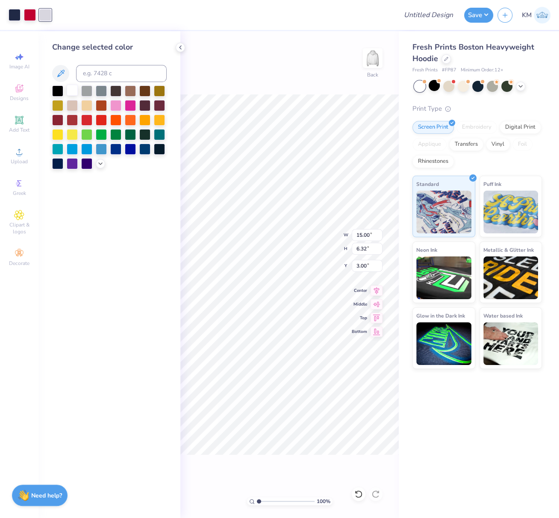
click at [68, 90] on div at bounding box center [72, 90] width 11 height 11
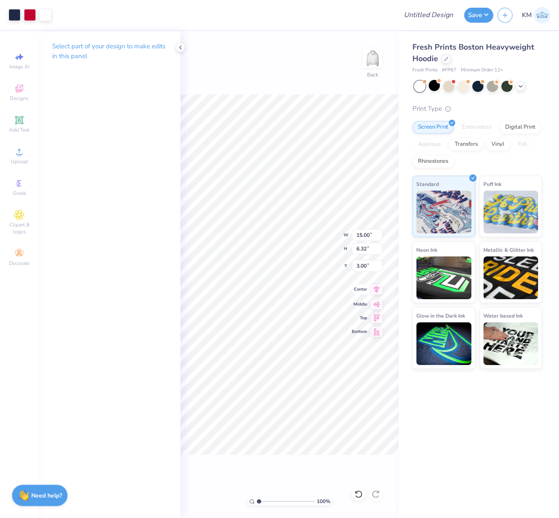
click at [378, 290] on icon at bounding box center [377, 289] width 6 height 7
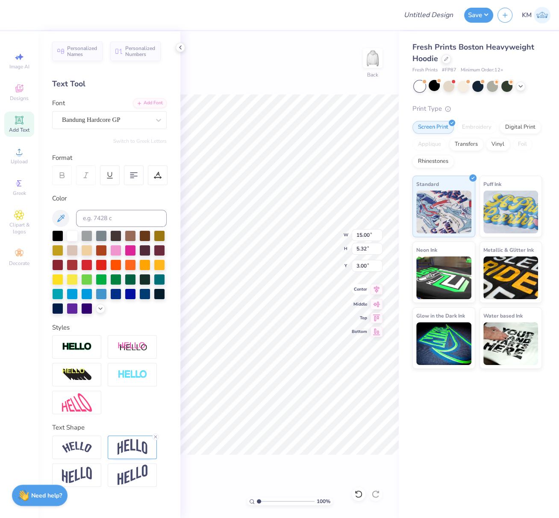
click at [377, 287] on icon at bounding box center [377, 289] width 12 height 10
type input "2.43"
type input "2.41"
type input "6.90"
click at [377, 289] on icon at bounding box center [377, 289] width 12 height 10
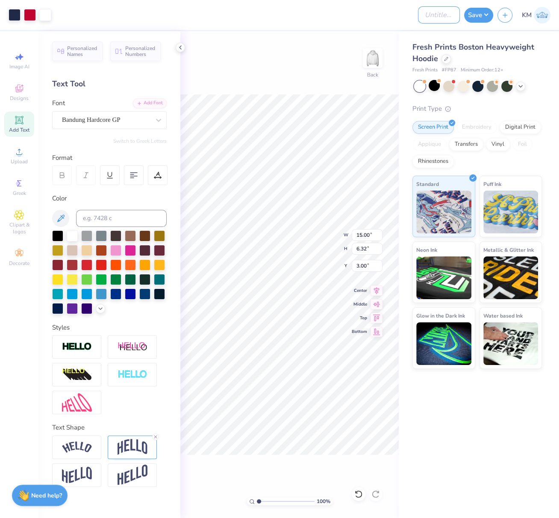
click at [436, 13] on input "Design Title" at bounding box center [439, 14] width 42 height 17
paste input "FPS239967"
type input "FPS239967"
click at [480, 14] on button "Save" at bounding box center [478, 13] width 29 height 15
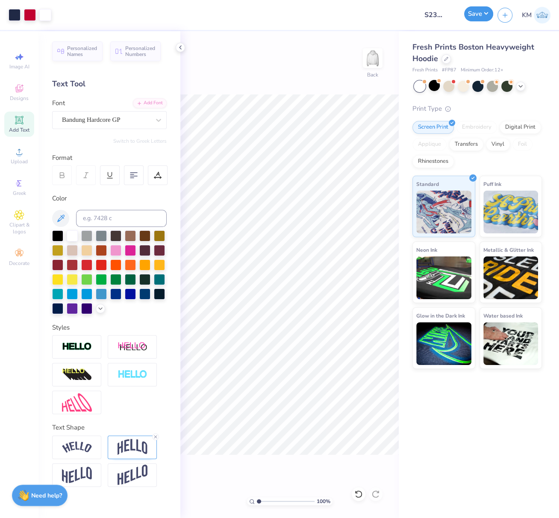
scroll to position [0, 0]
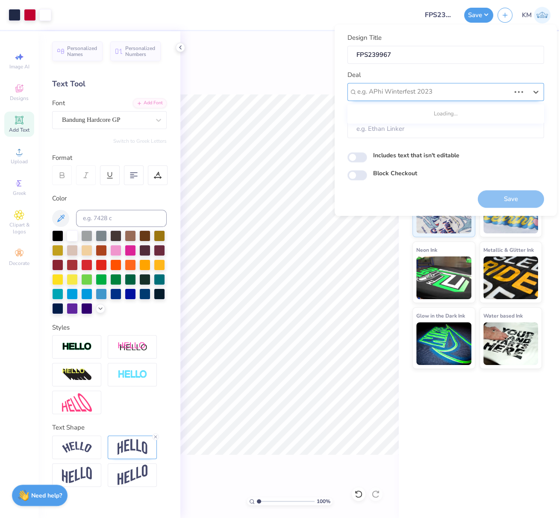
drag, startPoint x: 417, startPoint y: 90, endPoint x: 418, endPoint y: 96, distance: 6.5
click at [417, 90] on div at bounding box center [433, 92] width 153 height 12
click at [427, 112] on div "Design Tool Gallery" at bounding box center [446, 115] width 190 height 14
type input "design tool gall"
type input "Design Tool Gallery User"
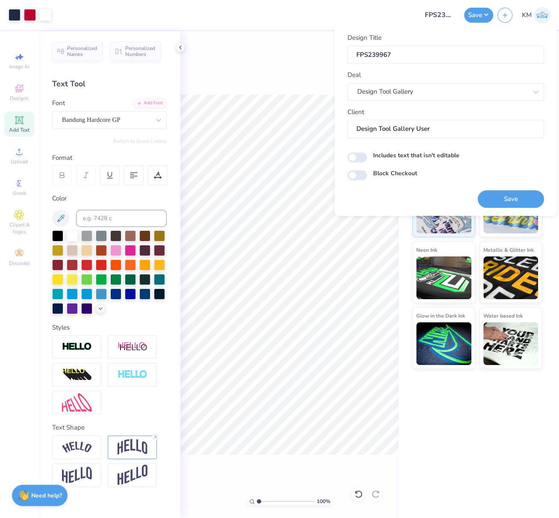
drag, startPoint x: 519, startPoint y: 197, endPoint x: 559, endPoint y: 197, distance: 40.2
click at [519, 196] on button "Save" at bounding box center [511, 199] width 66 height 18
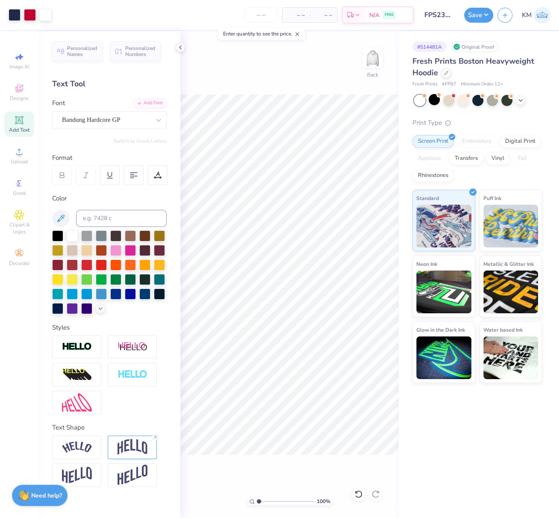
drag, startPoint x: 195, startPoint y: 12, endPoint x: 219, endPoint y: 5, distance: 25.0
click at [195, 13] on div "– – Per Item – – Total Est. Delivery N/A FREE" at bounding box center [235, 15] width 358 height 30
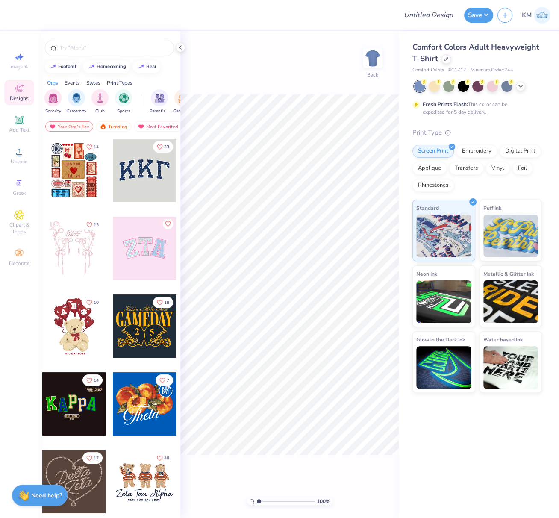
drag, startPoint x: 520, startPoint y: 88, endPoint x: 514, endPoint y: 94, distance: 7.6
click at [519, 88] on icon at bounding box center [520, 86] width 7 height 7
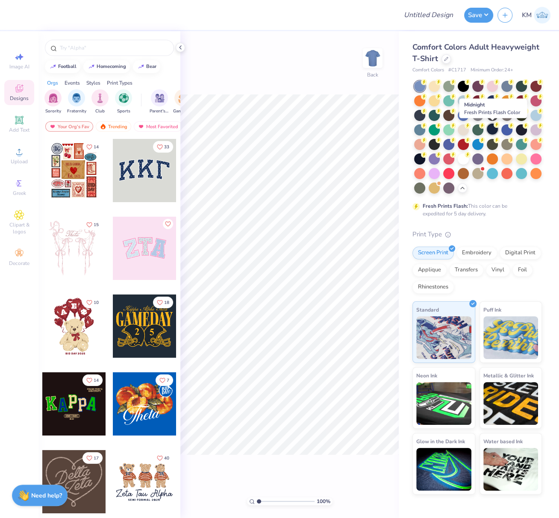
click at [494, 128] on div at bounding box center [492, 129] width 11 height 11
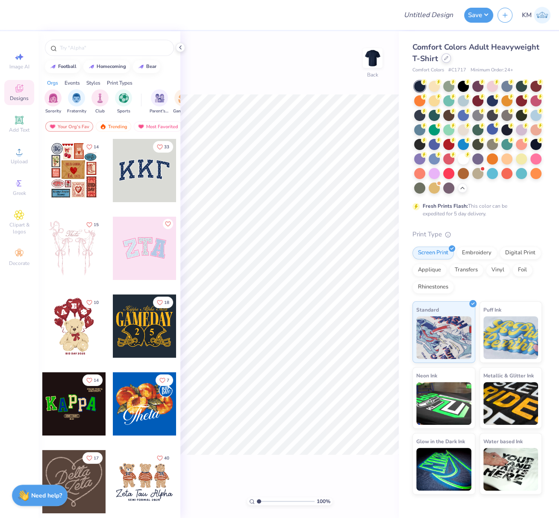
click at [446, 58] on icon at bounding box center [446, 58] width 4 height 4
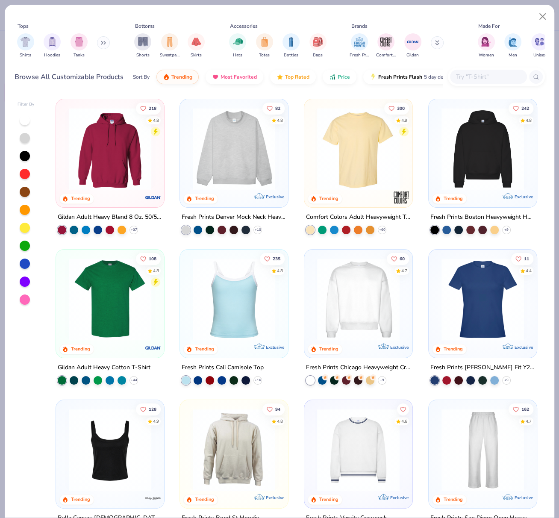
click at [359, 148] on img at bounding box center [358, 149] width 91 height 83
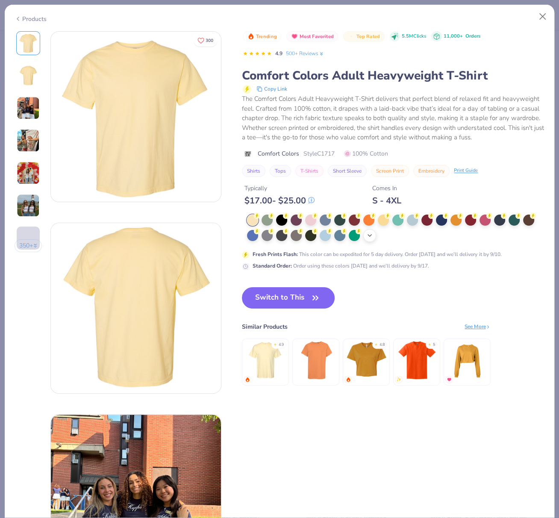
click at [371, 239] on icon at bounding box center [369, 235] width 7 height 7
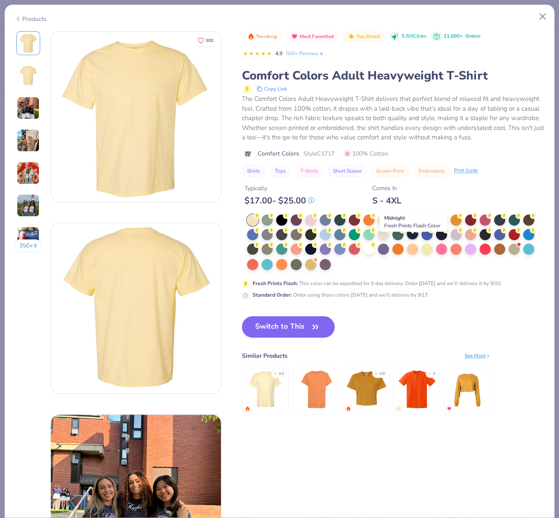
click at [414, 239] on div at bounding box center [412, 233] width 11 height 11
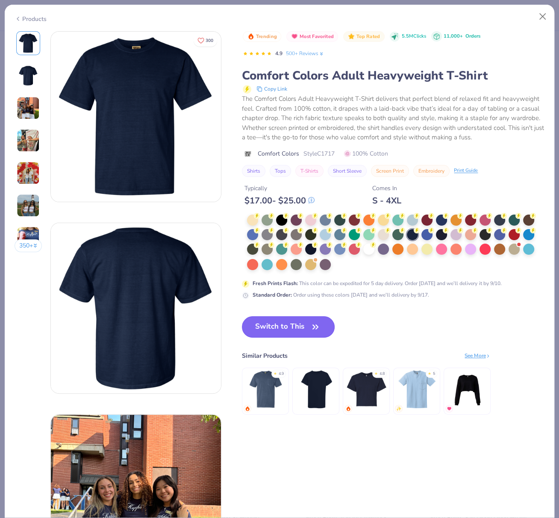
click at [297, 338] on button "Switch to This" at bounding box center [288, 326] width 93 height 21
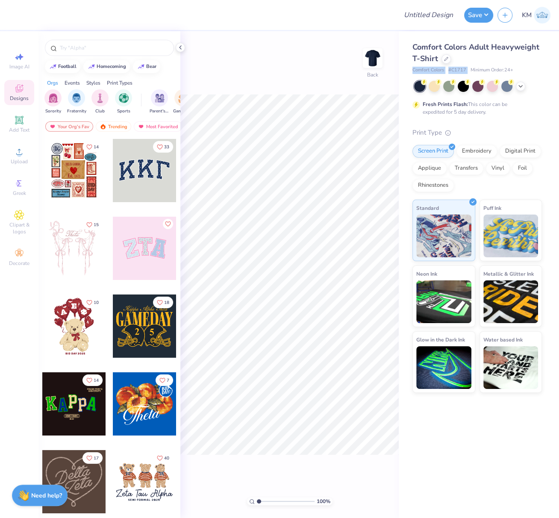
drag, startPoint x: 412, startPoint y: 69, endPoint x: 480, endPoint y: 78, distance: 69.0
click at [469, 69] on div "Comfort Colors # C1717 Minimum Order: 24 +" at bounding box center [478, 70] width 130 height 7
copy div "Comfort Colors # C1717"
